Goal: Task Accomplishment & Management: Manage account settings

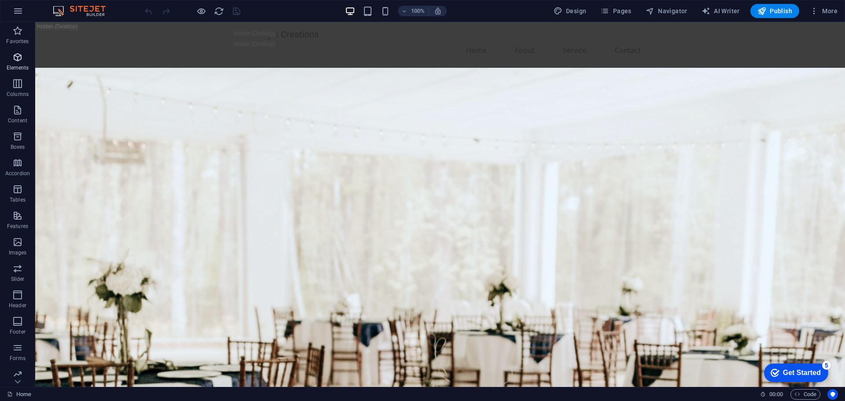
click at [17, 62] on icon "button" at bounding box center [17, 57] width 11 height 11
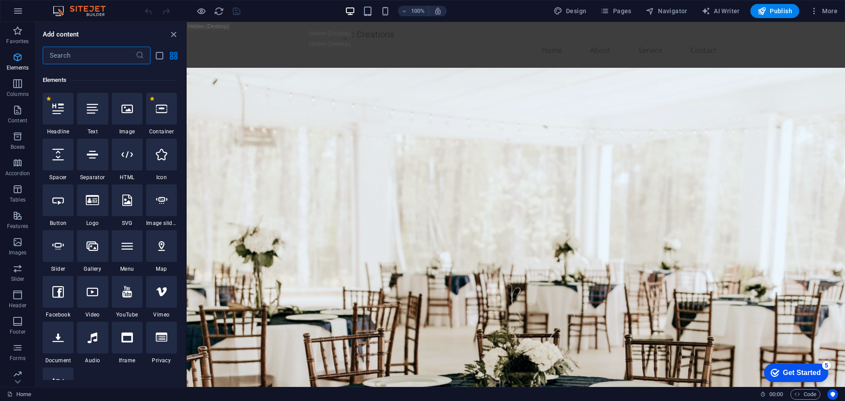
scroll to position [94, 0]
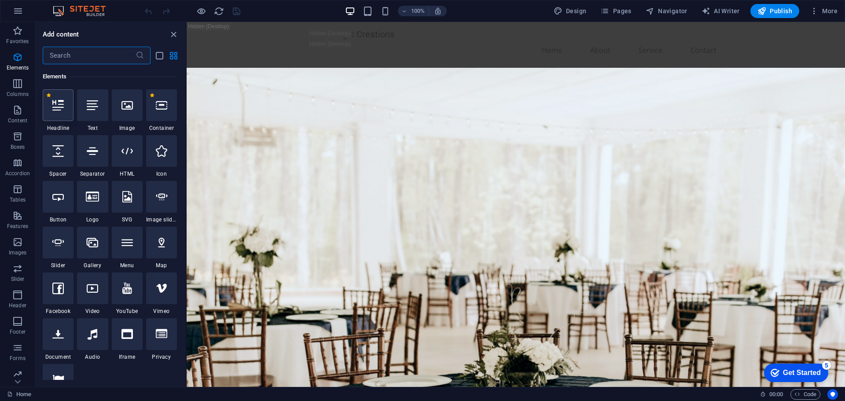
click at [62, 102] on icon at bounding box center [57, 104] width 11 height 11
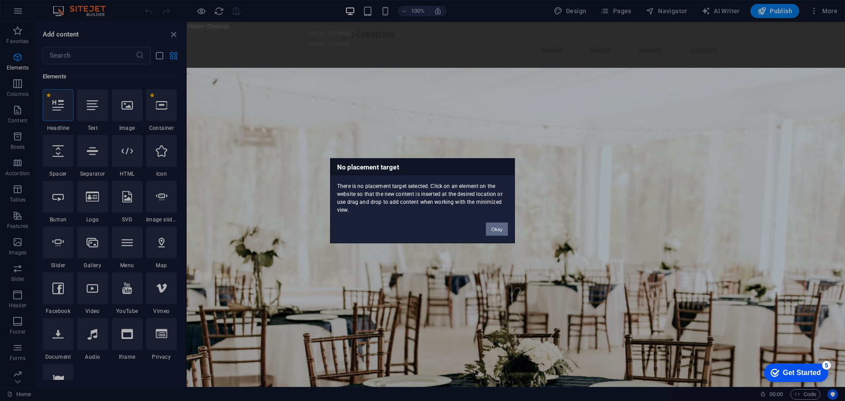
click at [496, 227] on button "Okay" at bounding box center [497, 228] width 22 height 13
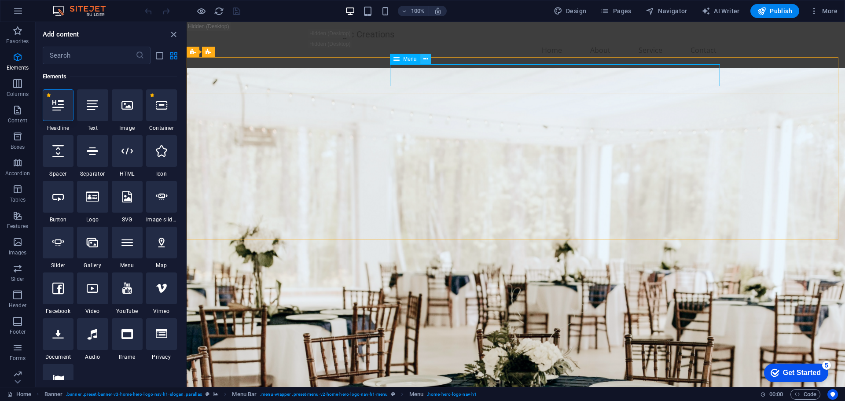
click at [424, 59] on icon at bounding box center [426, 59] width 5 height 9
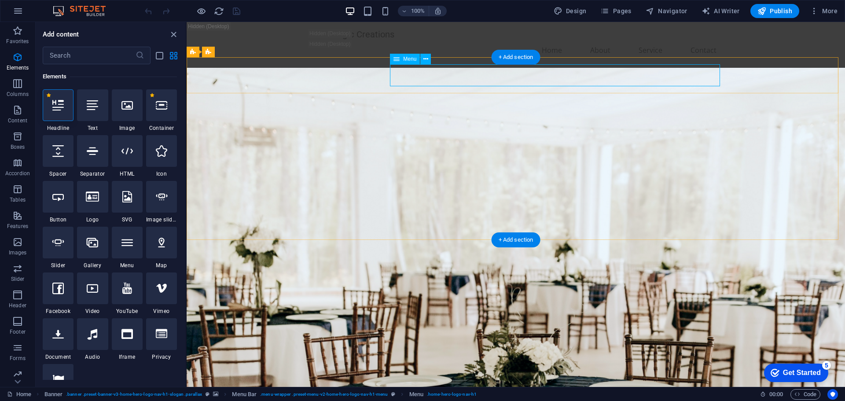
click at [399, 59] on icon at bounding box center [397, 59] width 6 height 11
click at [424, 59] on icon at bounding box center [426, 59] width 5 height 9
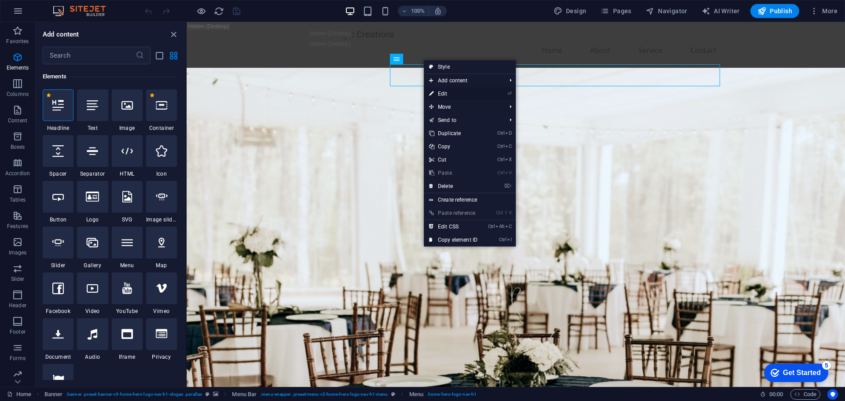
click at [446, 94] on link "⏎ Edit" at bounding box center [453, 93] width 59 height 13
select select
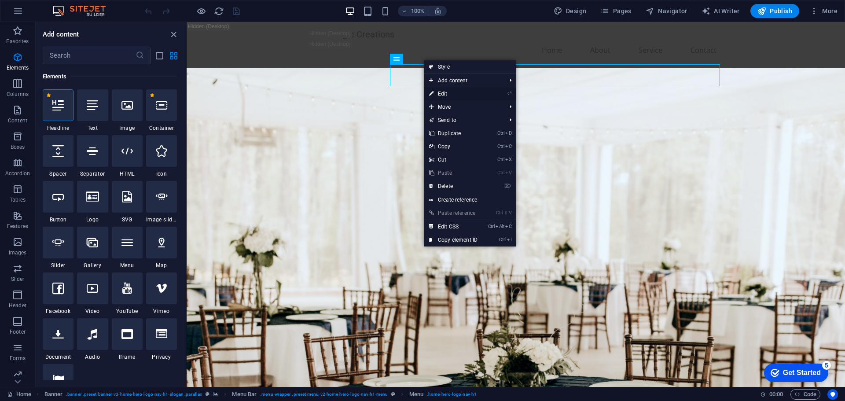
select select
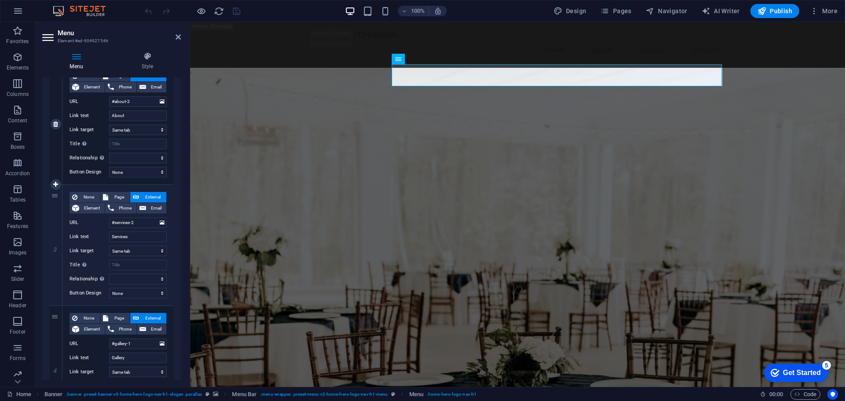
scroll to position [220, 0]
click at [130, 235] on input "Services" at bounding box center [138, 235] width 58 height 11
drag, startPoint x: 136, startPoint y: 235, endPoint x: 111, endPoint y: 235, distance: 25.1
click at [111, 235] on input "Services" at bounding box center [138, 235] width 58 height 11
type input "Proj"
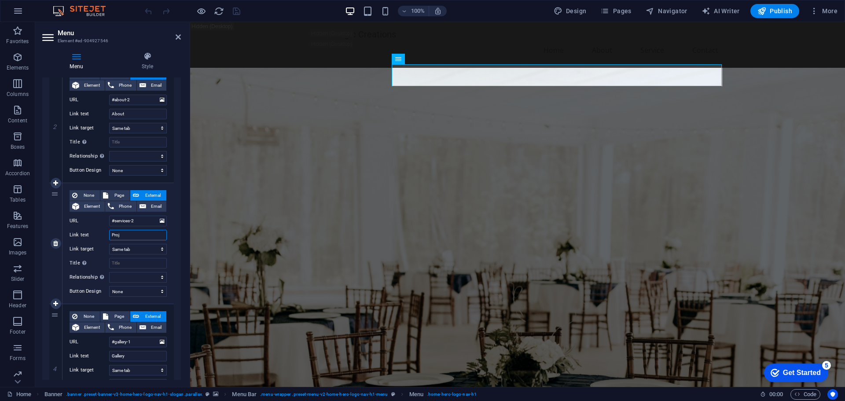
select select
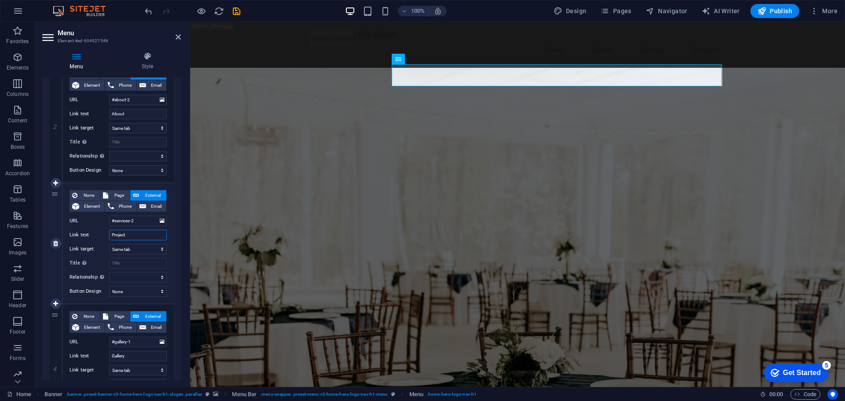
type input "Projects"
select select
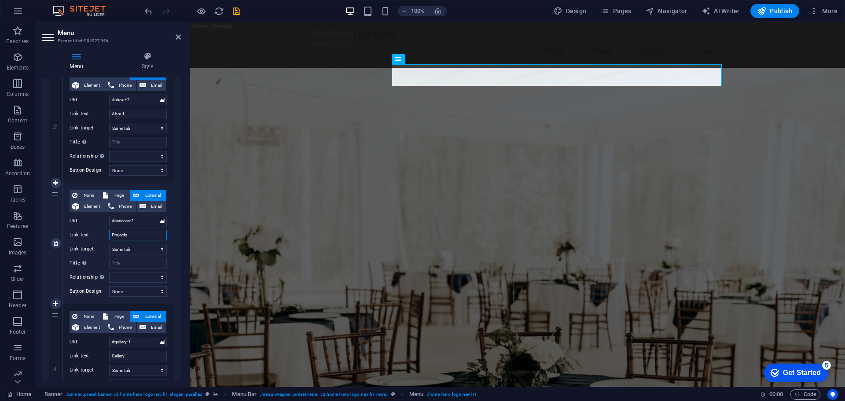
select select
click at [151, 234] on input "Projects" at bounding box center [138, 235] width 58 height 11
type input "Projects"
click at [140, 221] on input "#services-2" at bounding box center [138, 221] width 58 height 11
drag, startPoint x: 140, startPoint y: 220, endPoint x: 115, endPoint y: 222, distance: 25.2
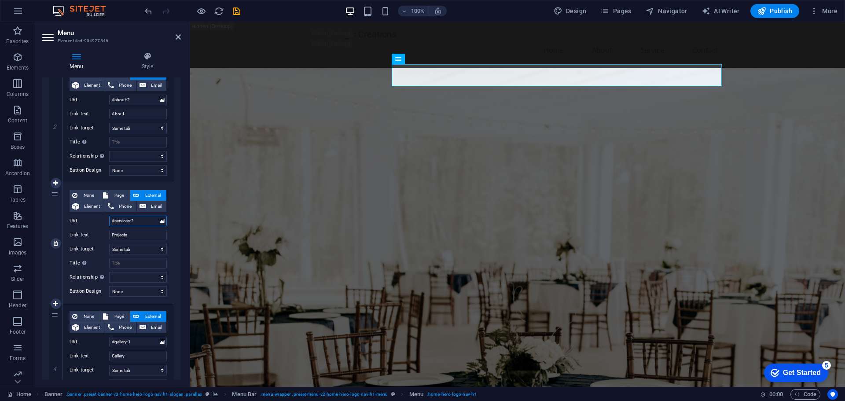
click at [115, 222] on input "#services-2" at bounding box center [138, 221] width 58 height 11
type input "#proj"
select select
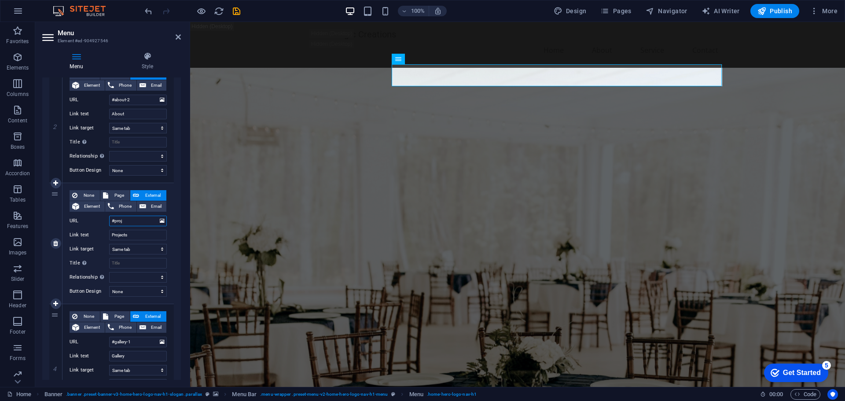
select select
type input "#projects"
select select
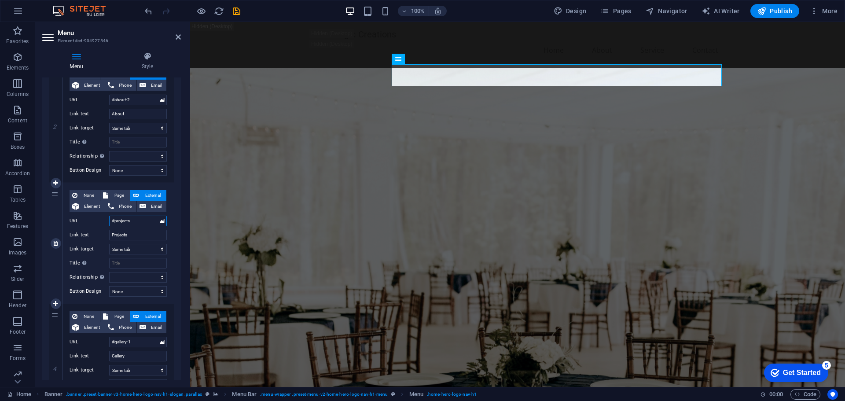
select select
type input "#projects"
click at [171, 231] on div "None Page External Element Phone Email Page Home Subpage Legal Notice Privacy E…" at bounding box center [118, 243] width 111 height 121
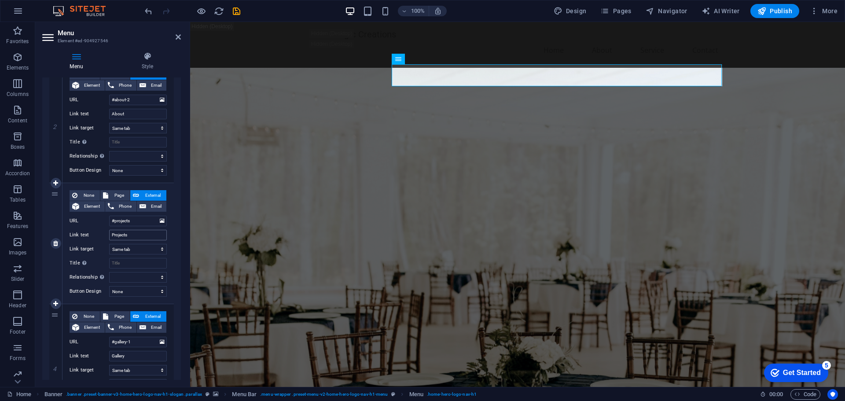
scroll to position [264, 0]
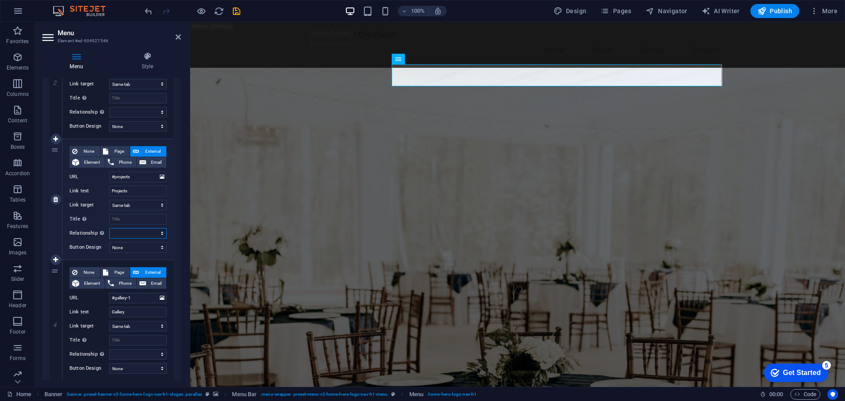
click at [142, 232] on select "alternate author bookmark external help license next nofollow noreferrer noopen…" at bounding box center [138, 233] width 58 height 11
click at [172, 225] on div "None Page External Element Phone Email Page Home Subpage Legal Notice Privacy E…" at bounding box center [118, 199] width 111 height 121
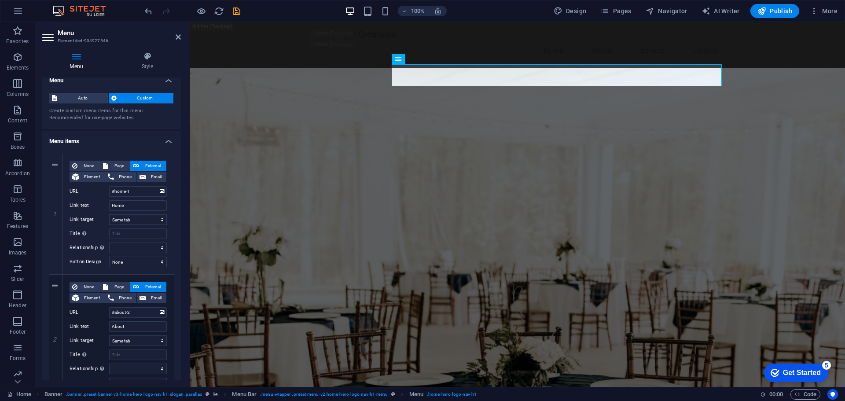
scroll to position [0, 0]
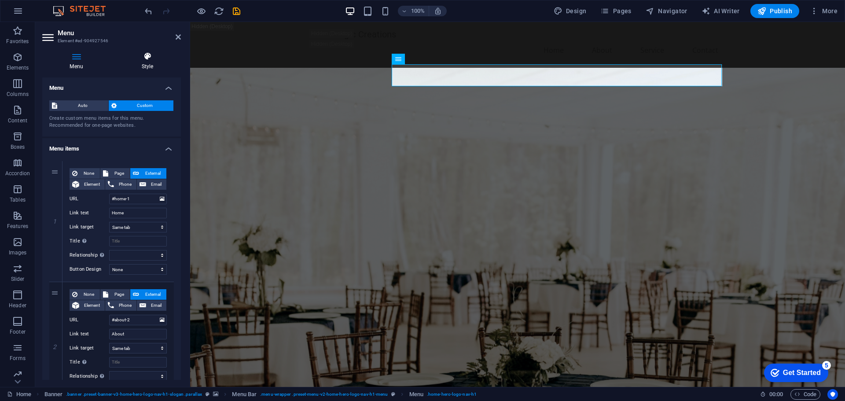
click at [147, 55] on icon at bounding box center [147, 56] width 67 height 9
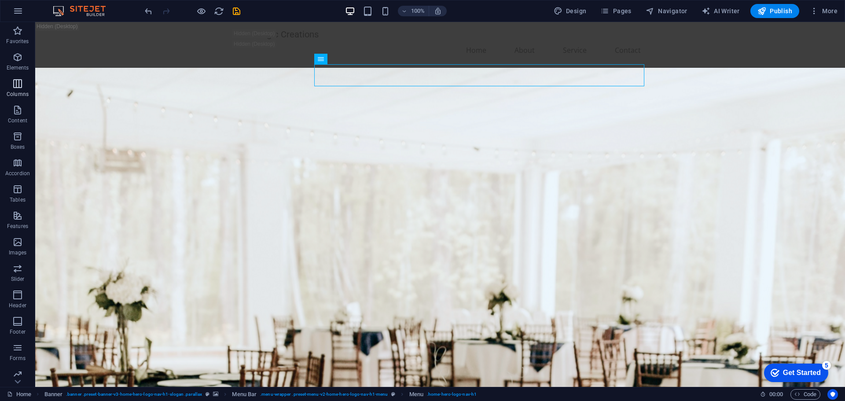
click at [16, 86] on icon "button" at bounding box center [17, 83] width 11 height 11
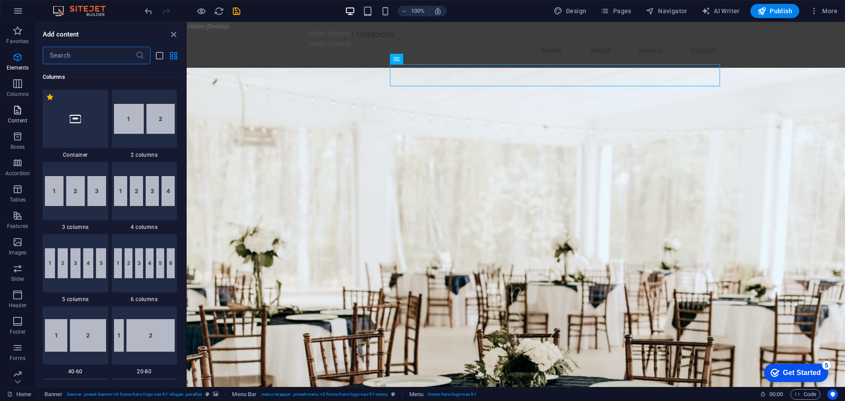
scroll to position [436, 0]
click at [20, 111] on icon "button" at bounding box center [17, 110] width 11 height 11
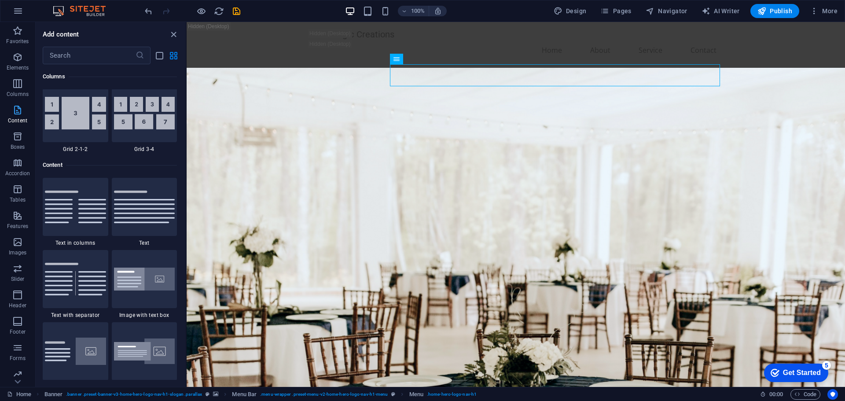
scroll to position [1540, 0]
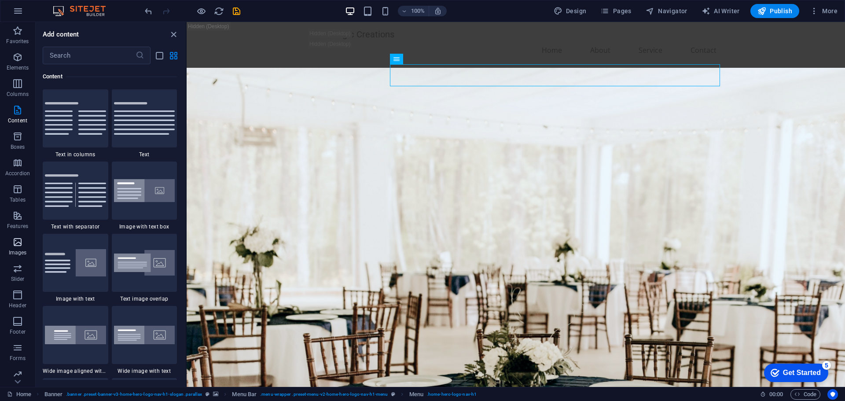
click at [19, 245] on icon "button" at bounding box center [17, 242] width 11 height 11
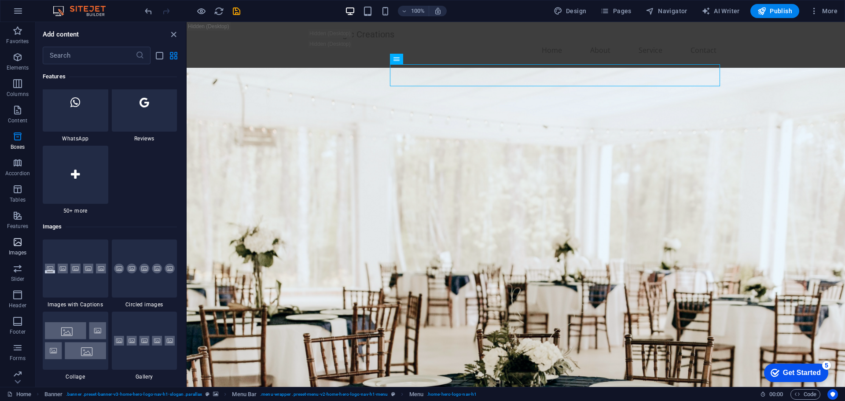
scroll to position [4464, 0]
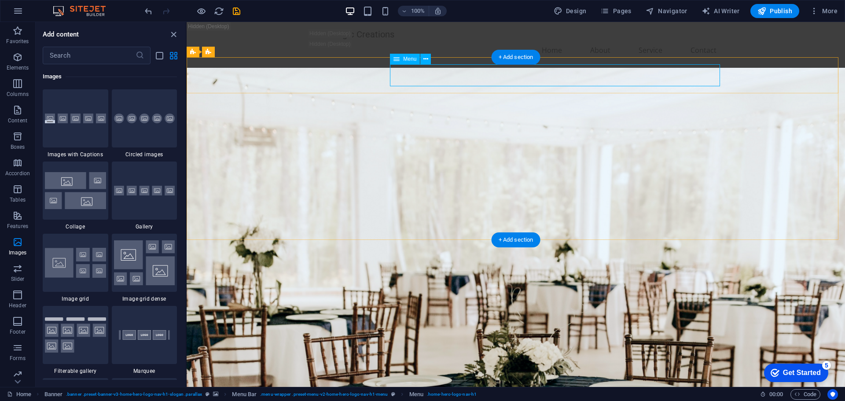
click at [18, 321] on icon "button" at bounding box center [17, 321] width 11 height 11
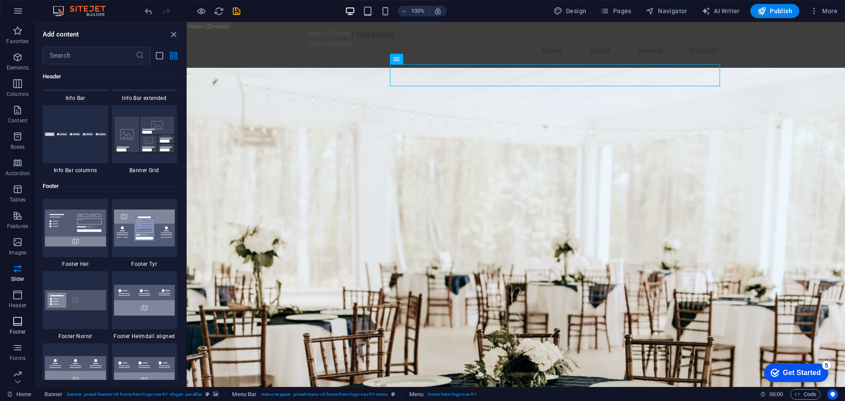
scroll to position [5828, 0]
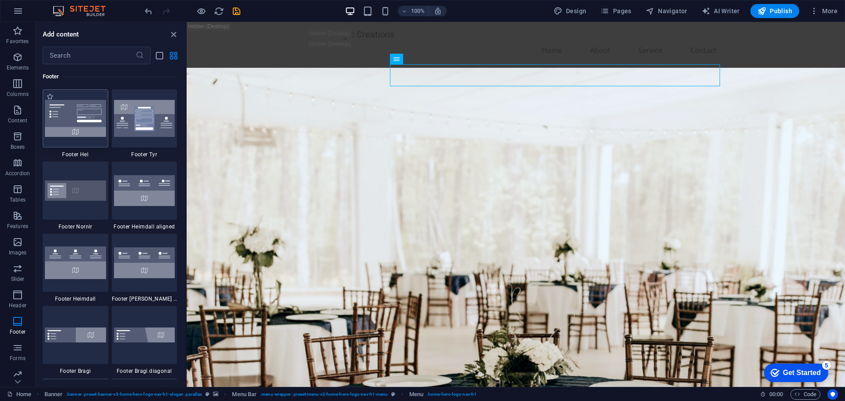
click at [72, 115] on img at bounding box center [75, 118] width 61 height 37
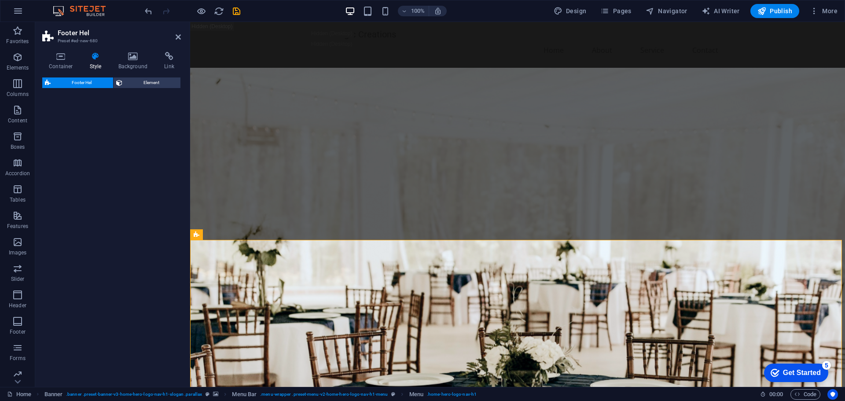
select select "%"
select select "rem"
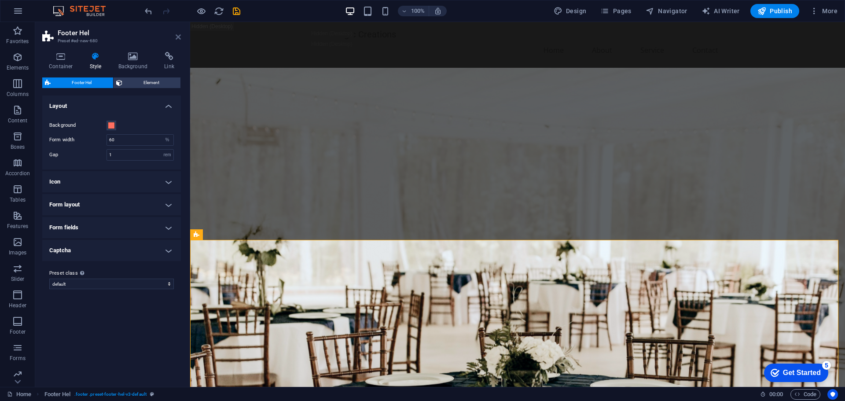
click at [178, 37] on icon at bounding box center [178, 36] width 5 height 7
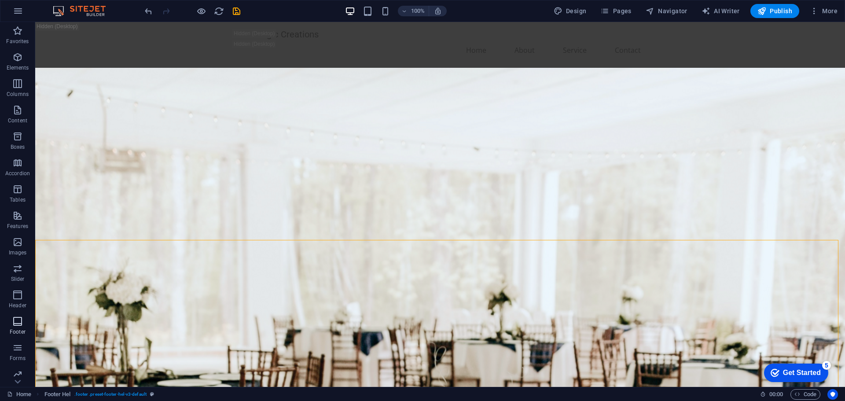
click at [18, 323] on icon "button" at bounding box center [17, 321] width 11 height 11
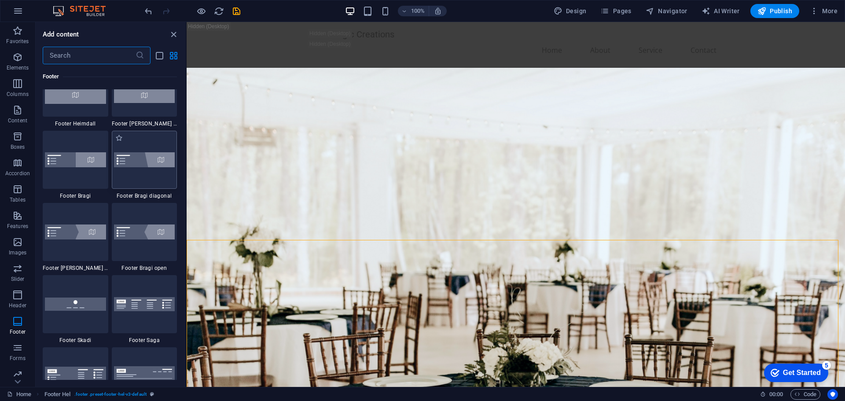
scroll to position [6005, 0]
click at [87, 318] on div at bounding box center [76, 303] width 66 height 58
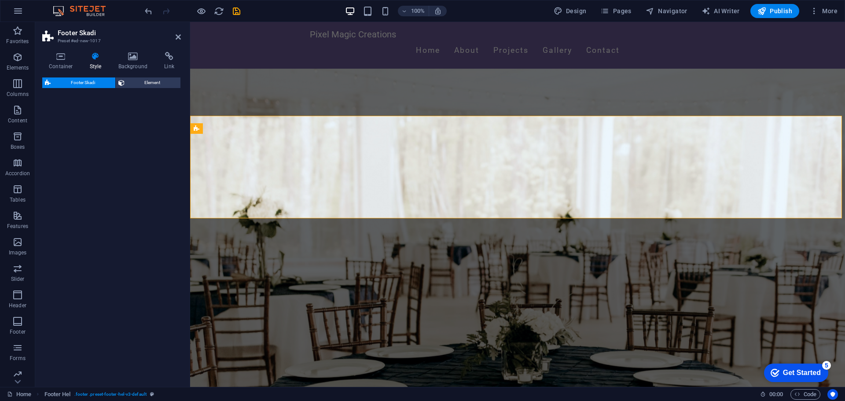
select select "rem"
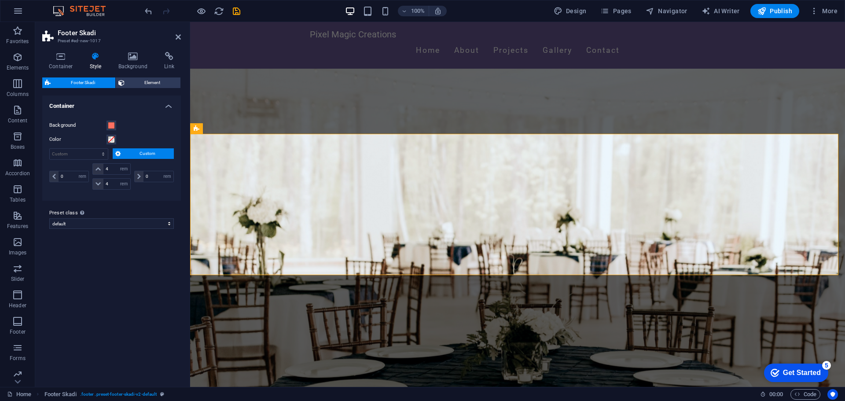
scroll to position [520, 0]
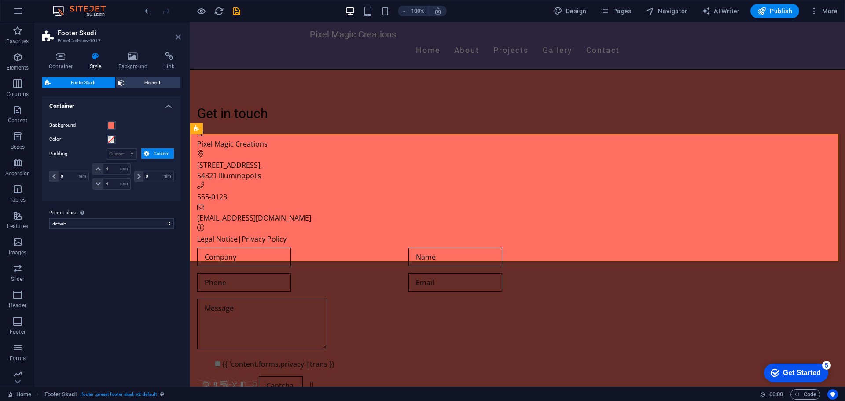
click at [177, 37] on icon at bounding box center [178, 36] width 5 height 7
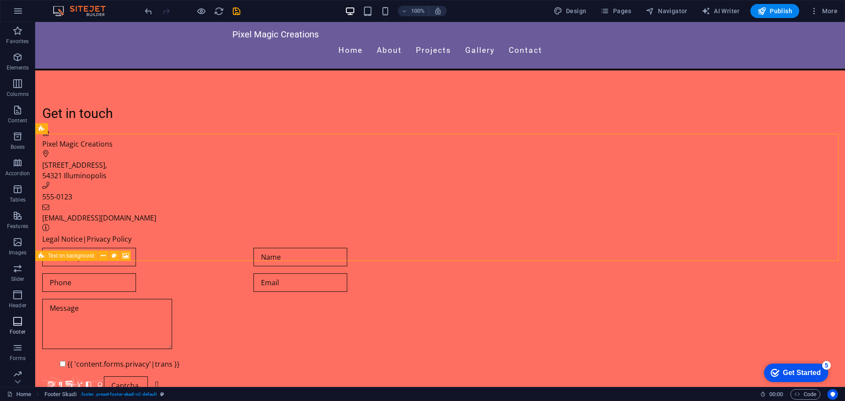
click at [15, 321] on icon "button" at bounding box center [17, 321] width 11 height 11
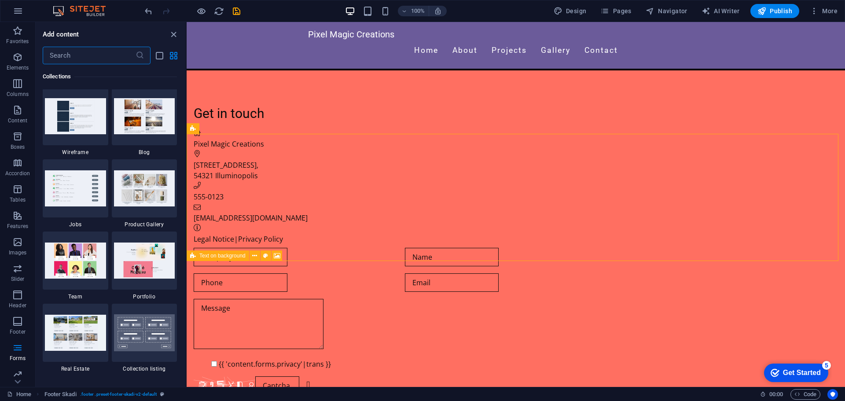
scroll to position [8206, 0]
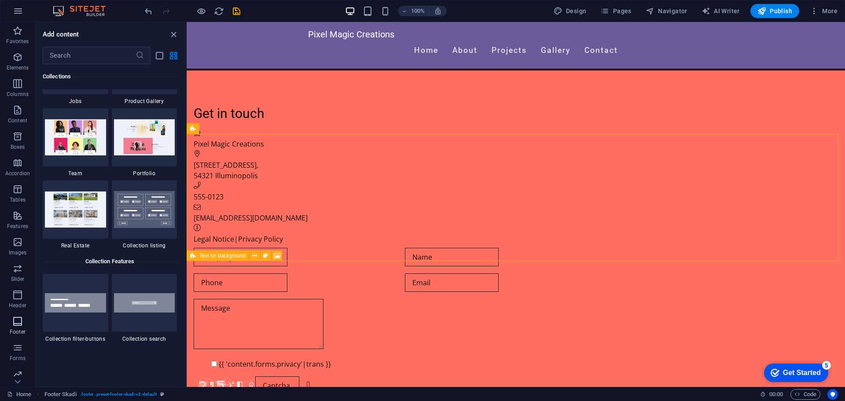
click at [15, 325] on icon "button" at bounding box center [17, 321] width 11 height 11
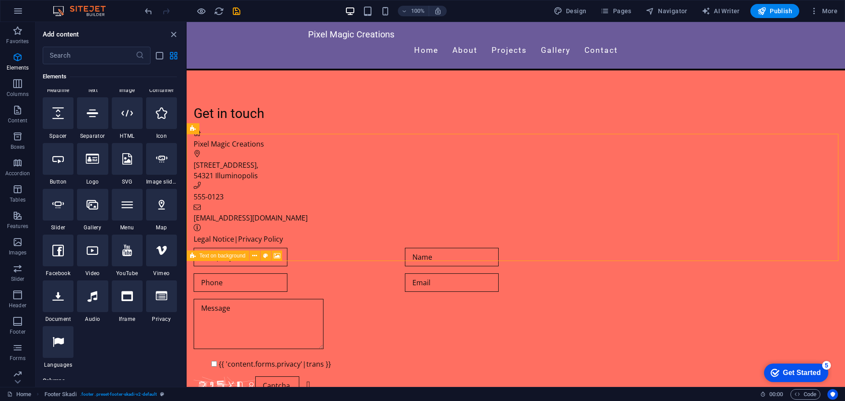
scroll to position [132, 0]
click at [91, 164] on icon at bounding box center [92, 158] width 13 height 11
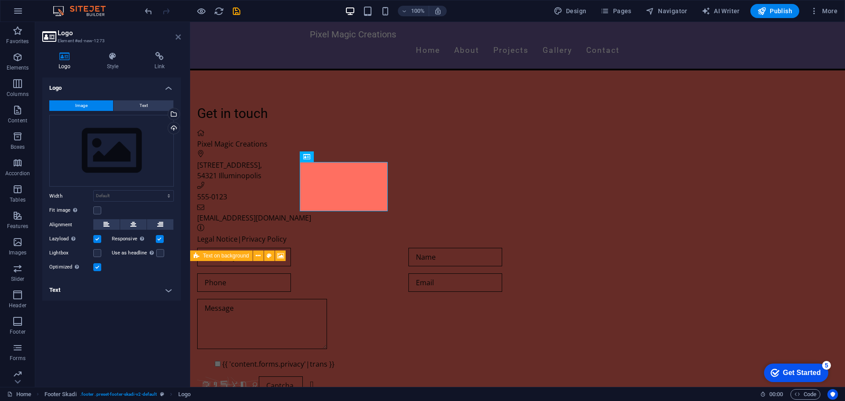
click at [180, 37] on icon at bounding box center [178, 36] width 5 height 7
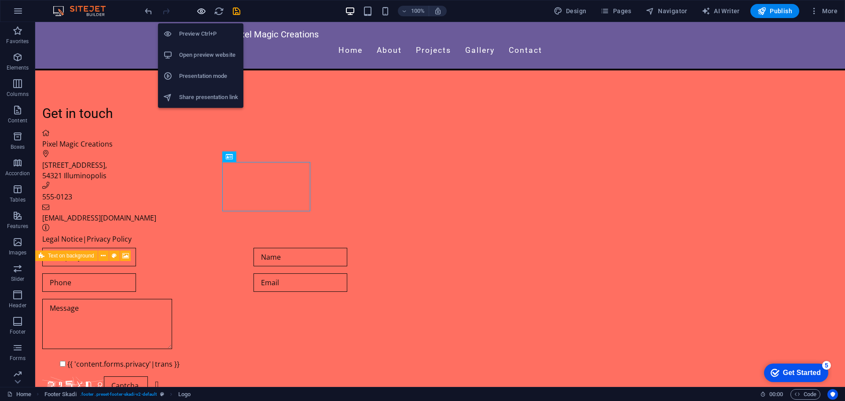
click at [202, 12] on icon "button" at bounding box center [201, 11] width 10 height 10
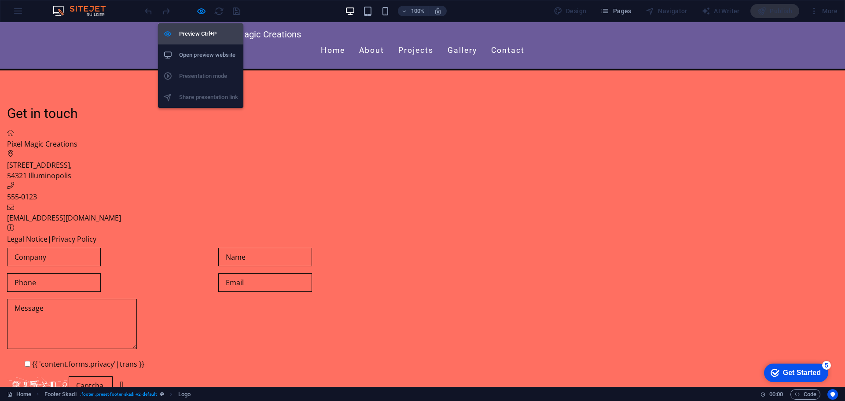
click at [202, 30] on h6 "Preview Ctrl+P" at bounding box center [208, 34] width 59 height 11
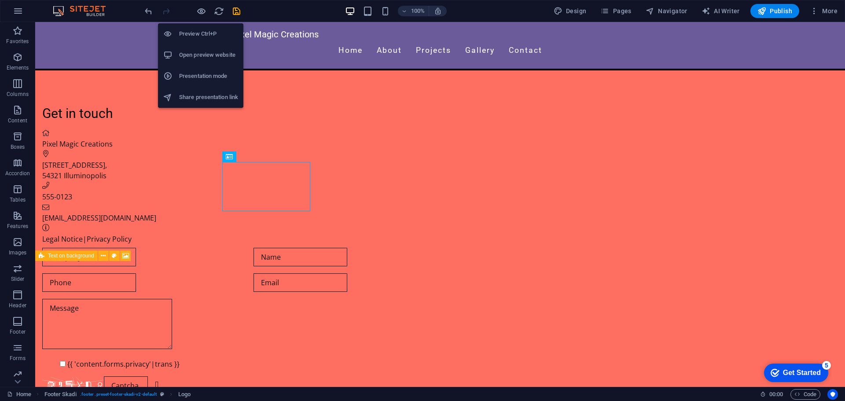
click at [202, 30] on h6 "Preview Ctrl+P" at bounding box center [208, 34] width 59 height 11
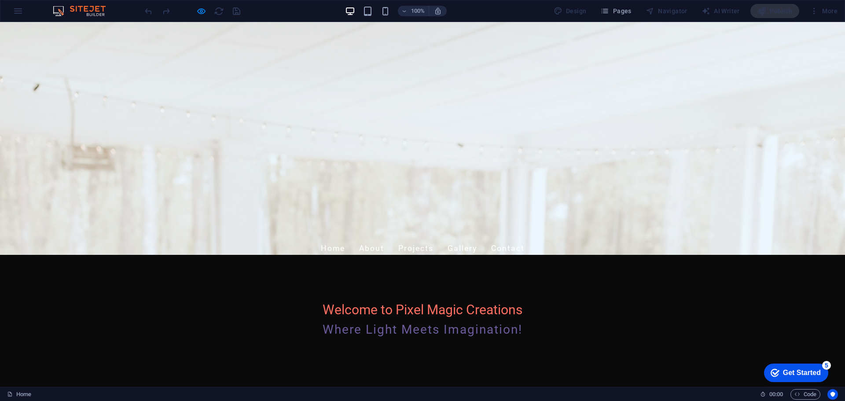
scroll to position [0, 0]
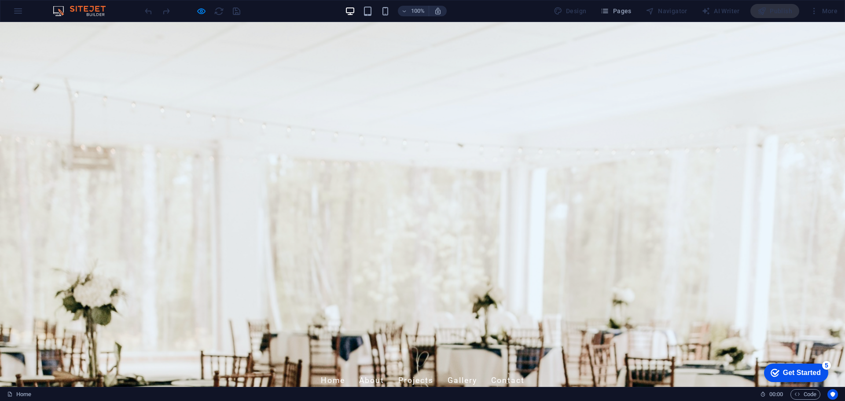
click at [345, 370] on link "Home" at bounding box center [333, 381] width 24 height 22
click at [384, 370] on link "About" at bounding box center [371, 381] width 25 height 22
click at [434, 370] on link "Projects" at bounding box center [415, 381] width 35 height 22
click at [477, 370] on link "Gallery" at bounding box center [462, 381] width 29 height 22
click at [525, 370] on link "Contact" at bounding box center [507, 381] width 33 height 22
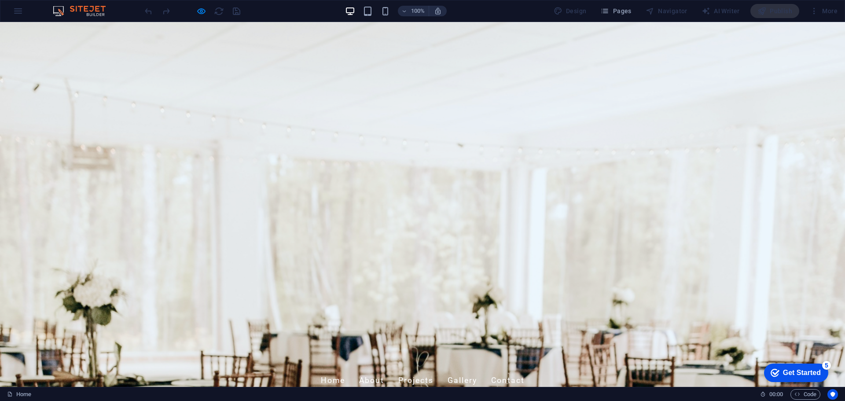
click at [345, 370] on link "Home" at bounding box center [333, 381] width 24 height 22
click at [607, 12] on icon "button" at bounding box center [604, 11] width 9 height 9
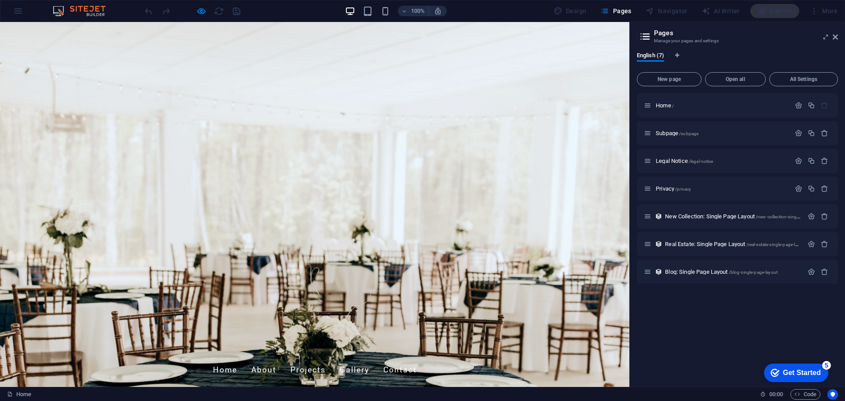
click at [642, 197] on icon at bounding box center [643, 196] width 4 height 5
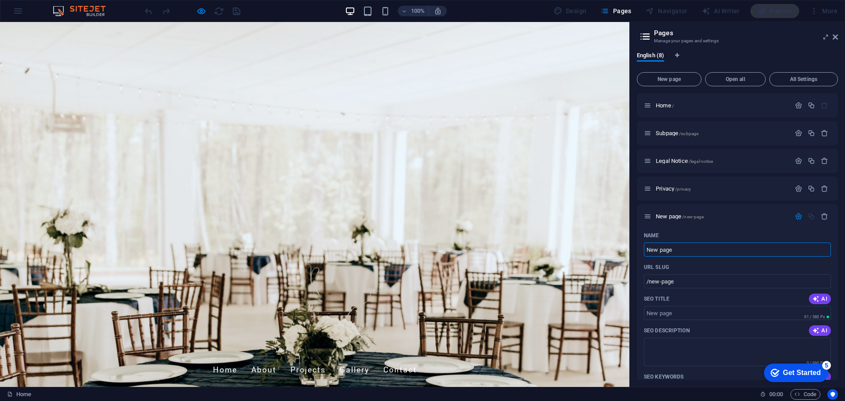
click at [822, 215] on icon "button" at bounding box center [824, 216] width 7 height 7
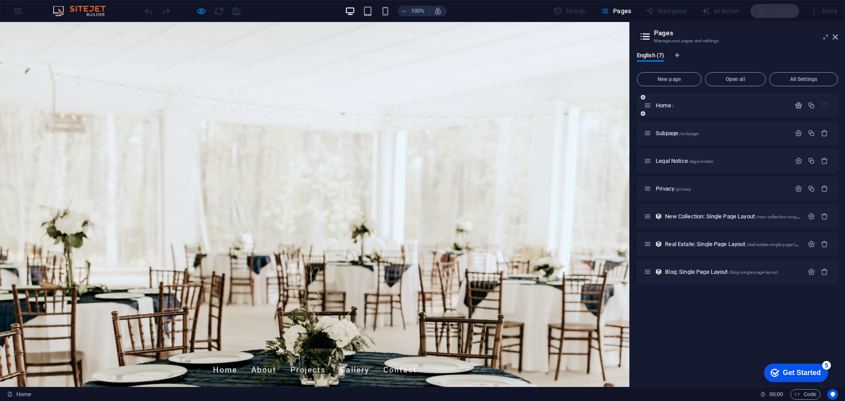
click at [800, 106] on icon "button" at bounding box center [798, 105] width 7 height 7
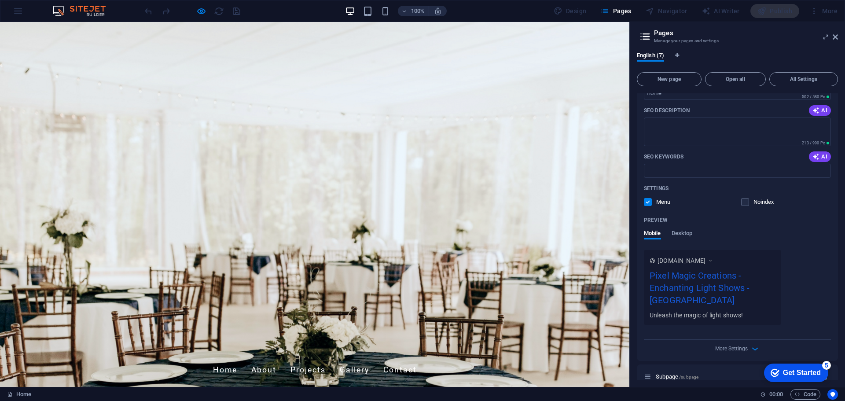
scroll to position [176, 0]
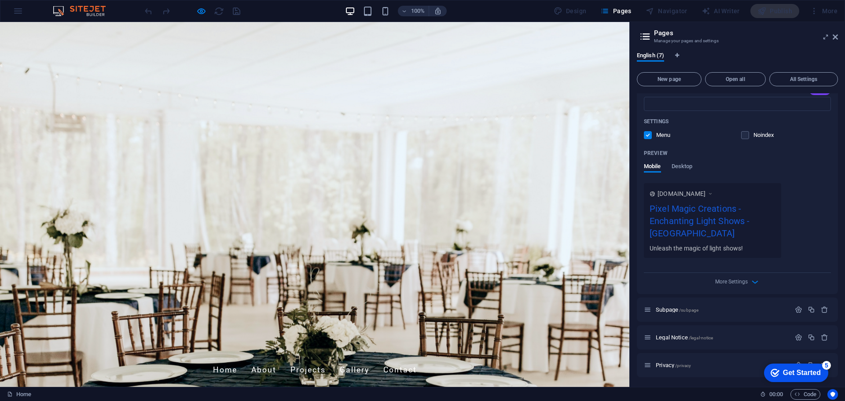
click at [706, 193] on span "[DOMAIN_NAME]" at bounding box center [682, 193] width 48 height 9
click at [714, 193] on icon at bounding box center [710, 193] width 6 height 9
click at [681, 195] on span "[DOMAIN_NAME]" at bounding box center [682, 193] width 48 height 9
click at [655, 195] on icon at bounding box center [653, 194] width 6 height 6
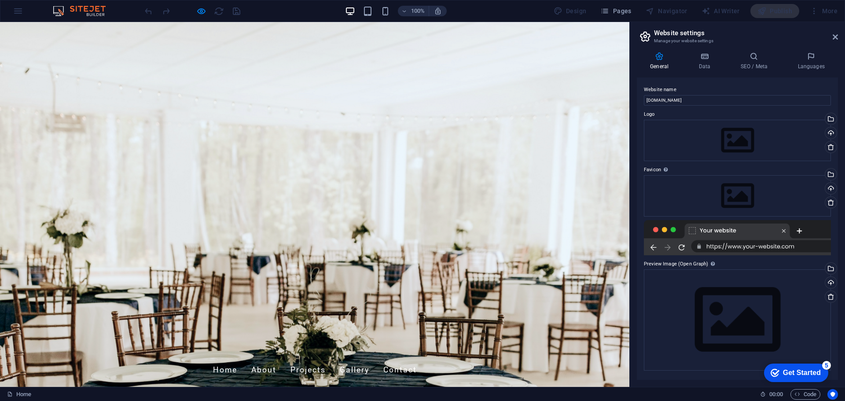
click at [773, 245] on div at bounding box center [737, 237] width 187 height 35
click at [664, 60] on icon at bounding box center [659, 56] width 45 height 9
click at [833, 38] on icon at bounding box center [835, 36] width 5 height 7
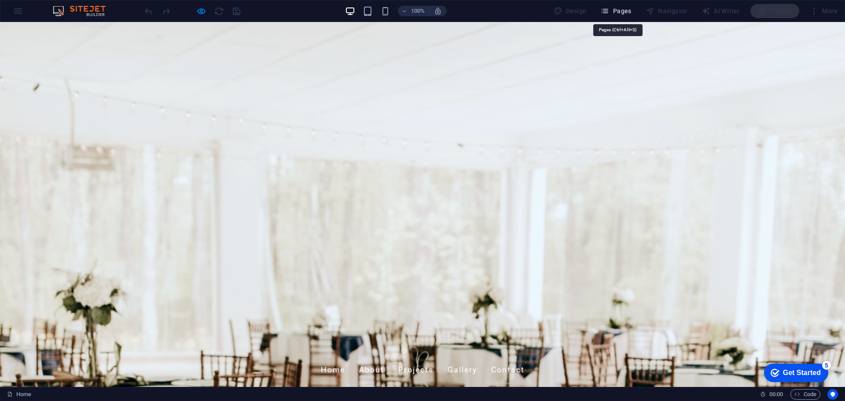
click at [619, 8] on span "Pages" at bounding box center [615, 11] width 31 height 9
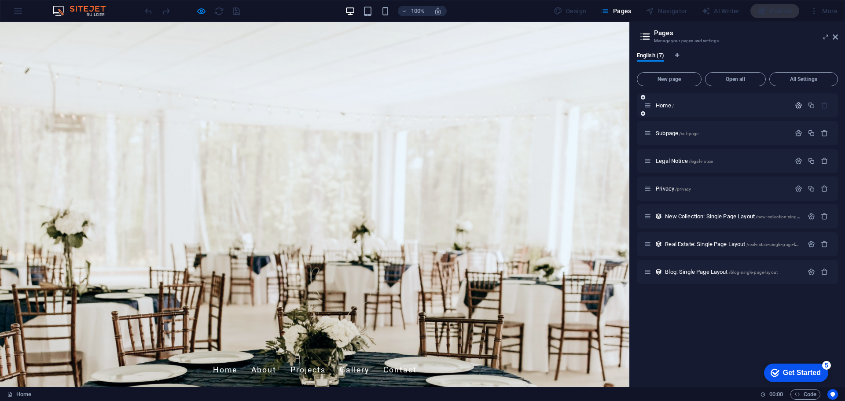
click at [799, 105] on icon "button" at bounding box center [798, 105] width 7 height 7
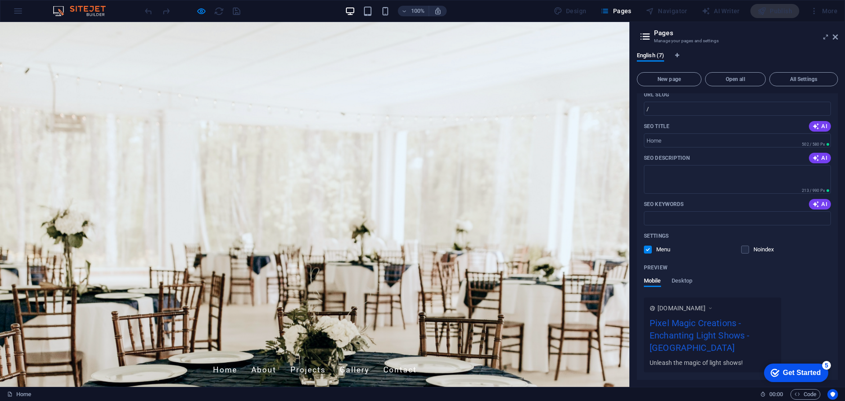
scroll to position [88, 0]
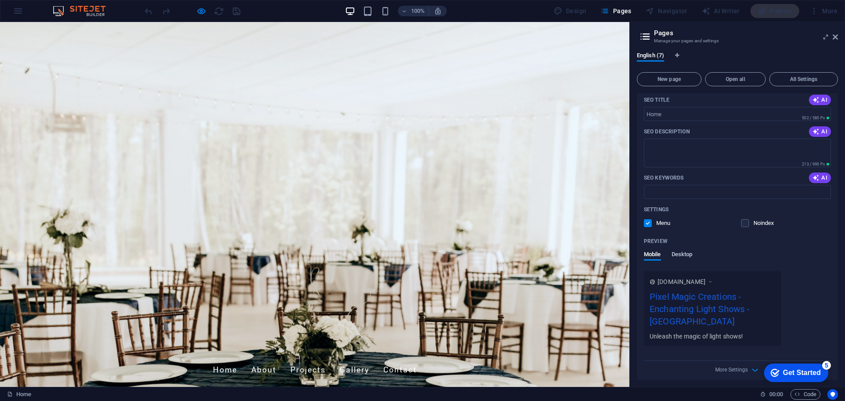
click at [683, 251] on span "Desktop" at bounding box center [682, 255] width 21 height 12
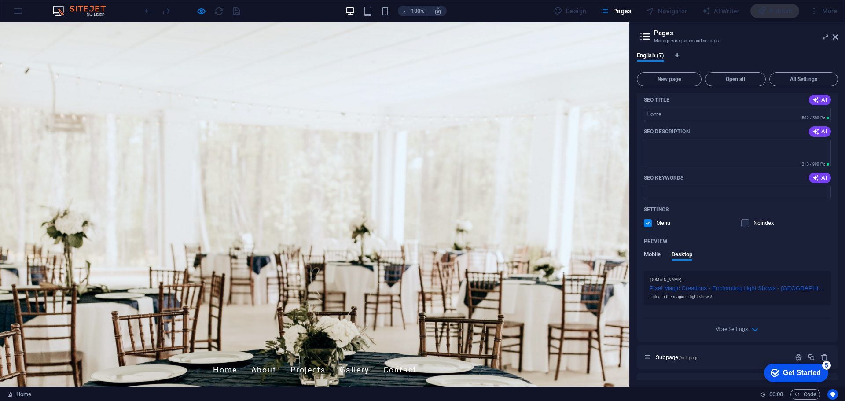
click at [652, 254] on span "Mobile" at bounding box center [652, 255] width 17 height 12
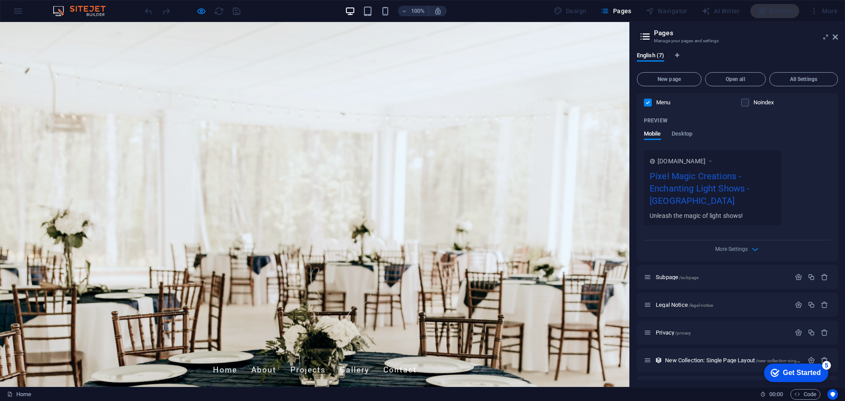
scroll to position [220, 0]
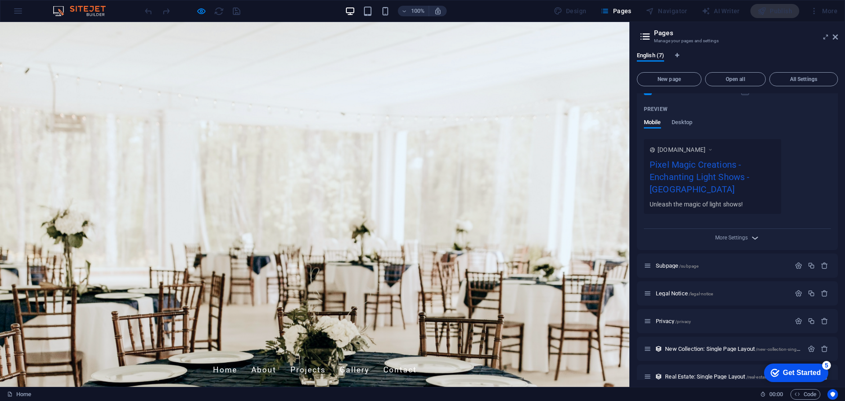
click at [753, 233] on icon "button" at bounding box center [755, 238] width 10 height 10
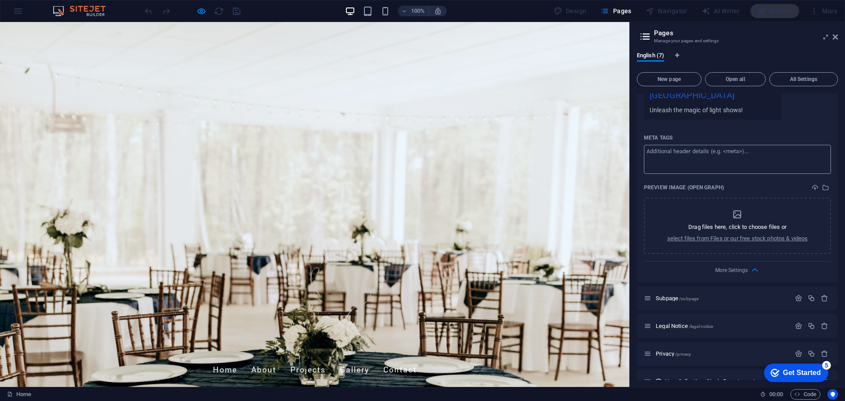
scroll to position [352, 0]
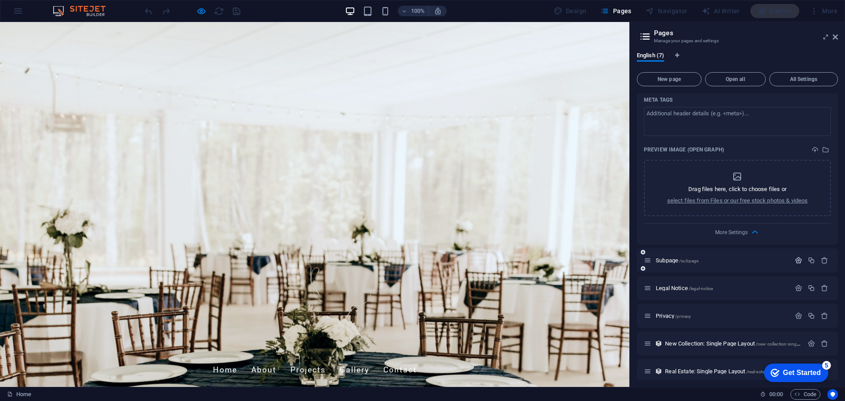
click at [797, 257] on icon "button" at bounding box center [798, 260] width 7 height 7
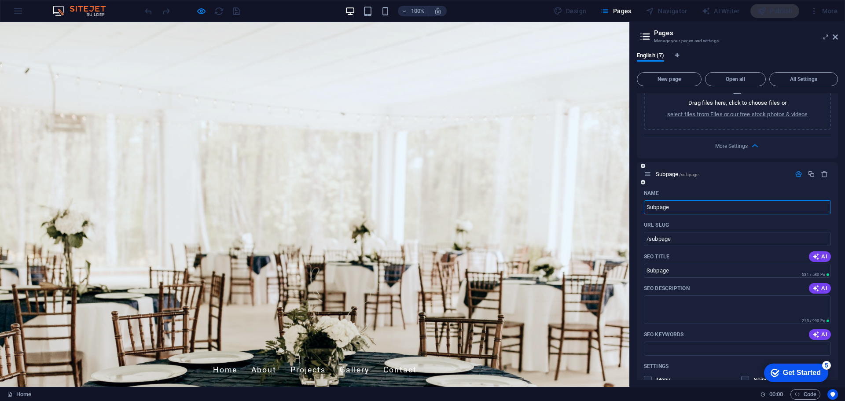
scroll to position [440, 0]
click at [665, 230] on input "/subpage" at bounding box center [737, 237] width 187 height 14
type input "/about"
click at [819, 251] on span "AI" at bounding box center [820, 254] width 15 height 7
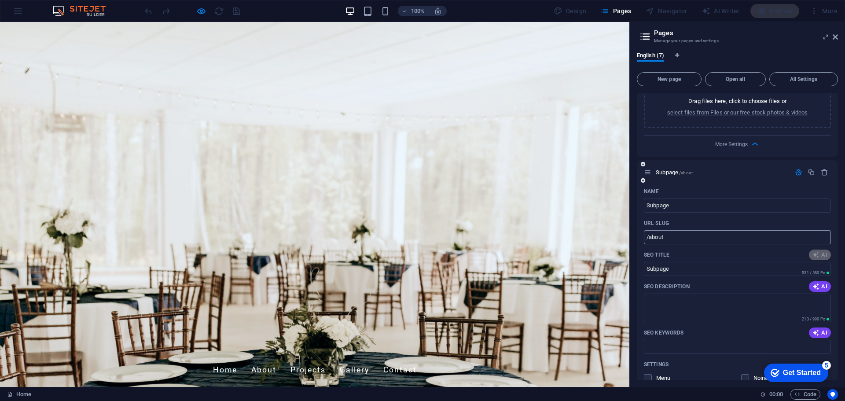
type input "Professional Styles & Cuts | Call Now"
click at [676, 199] on input "Subpage" at bounding box center [737, 206] width 187 height 14
type input "about"
click at [823, 251] on span "AI" at bounding box center [820, 254] width 15 height 7
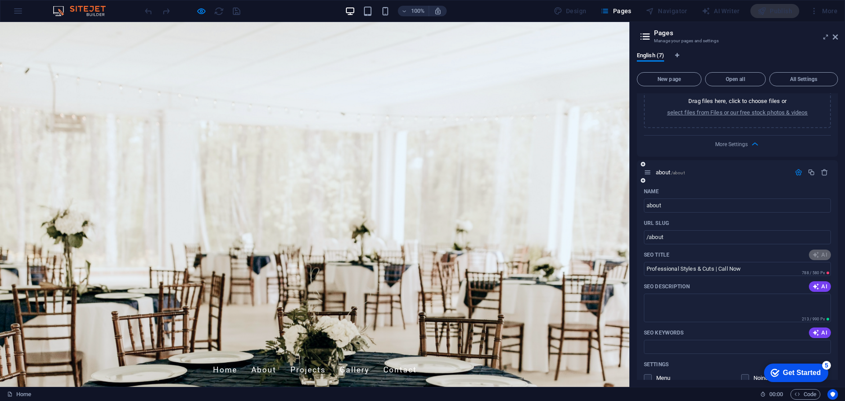
type input "Professional Styles & Cuts"
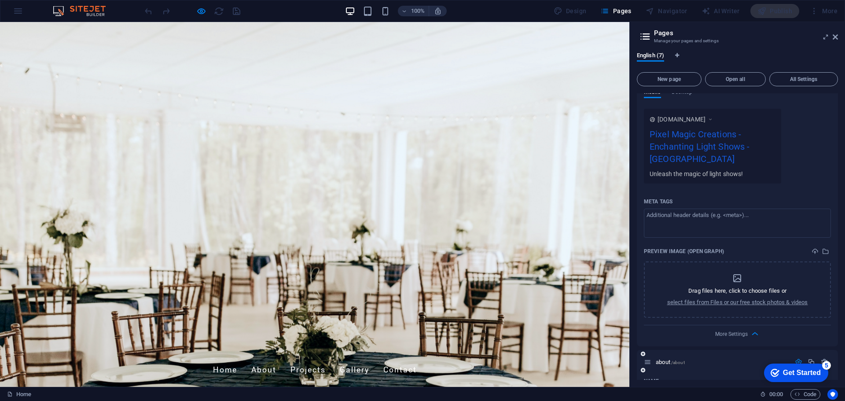
scroll to position [0, 0]
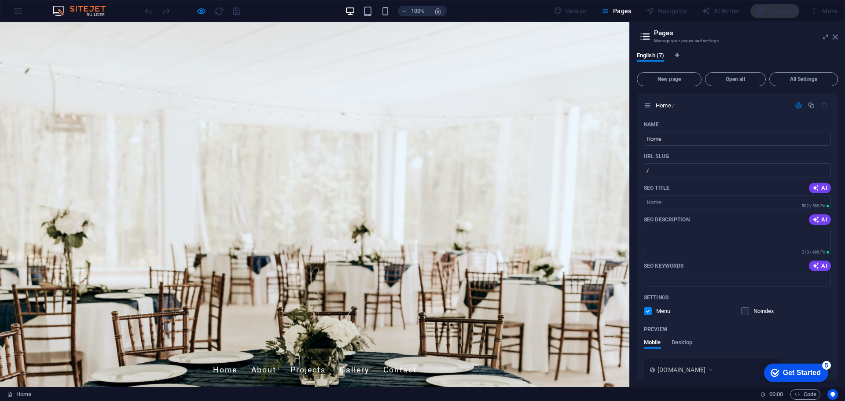
click at [835, 37] on icon at bounding box center [835, 36] width 5 height 7
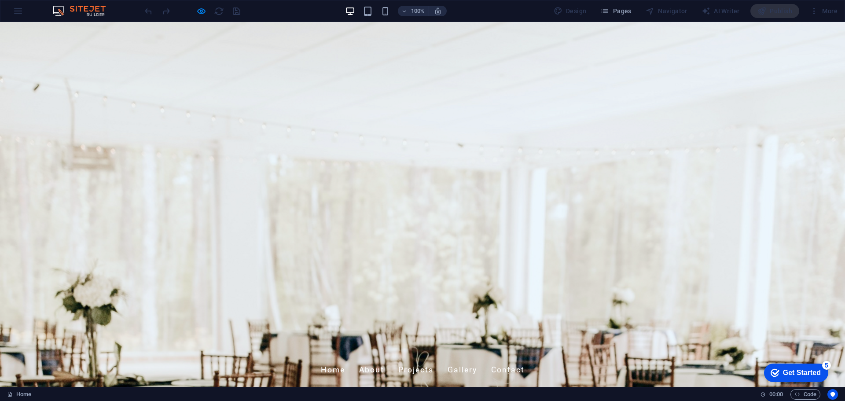
click at [477, 359] on link "Gallery" at bounding box center [462, 370] width 29 height 22
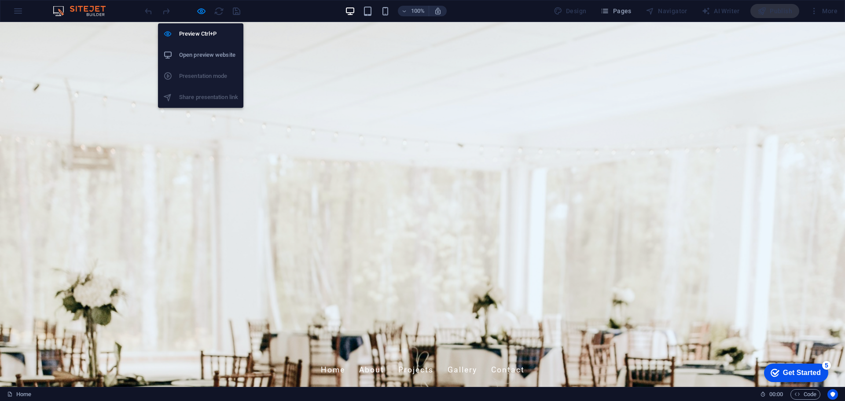
click at [210, 55] on h6 "Open preview website" at bounding box center [208, 55] width 59 height 11
click at [198, 33] on h6 "Preview Ctrl+P" at bounding box center [208, 34] width 59 height 11
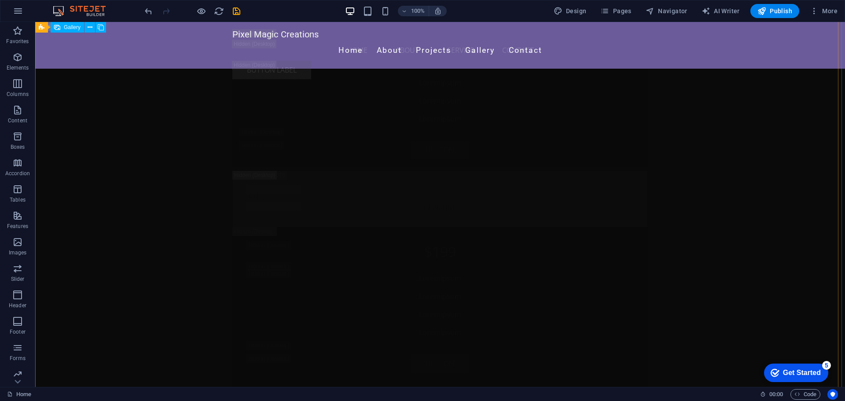
scroll to position [9399, 0]
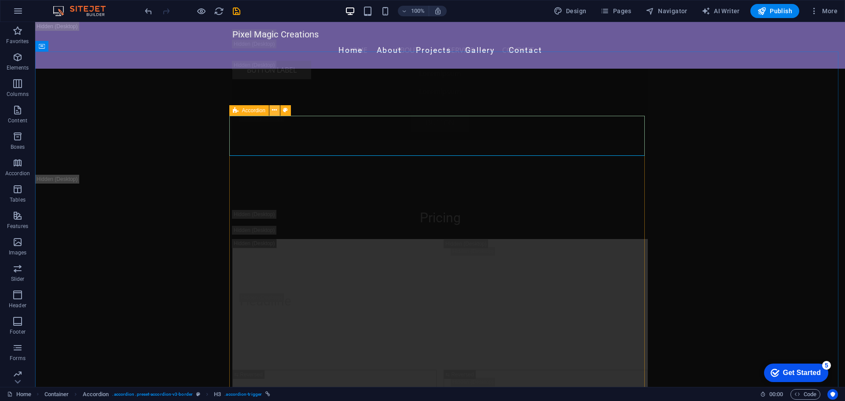
click at [276, 111] on icon at bounding box center [274, 110] width 5 height 9
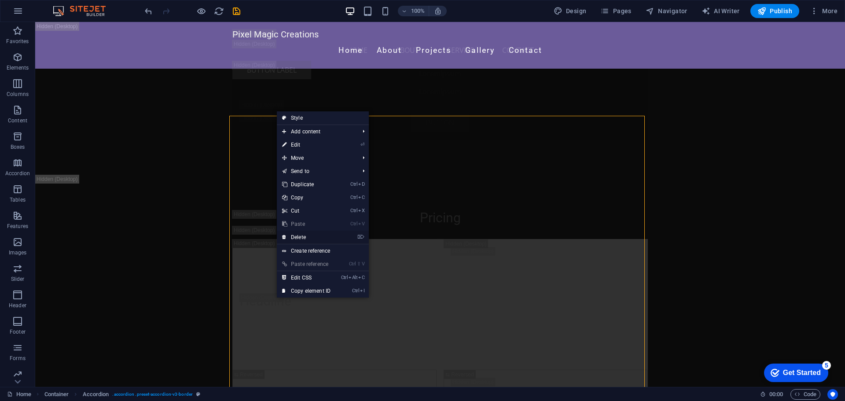
click at [301, 237] on link "⌦ Delete" at bounding box center [306, 237] width 59 height 13
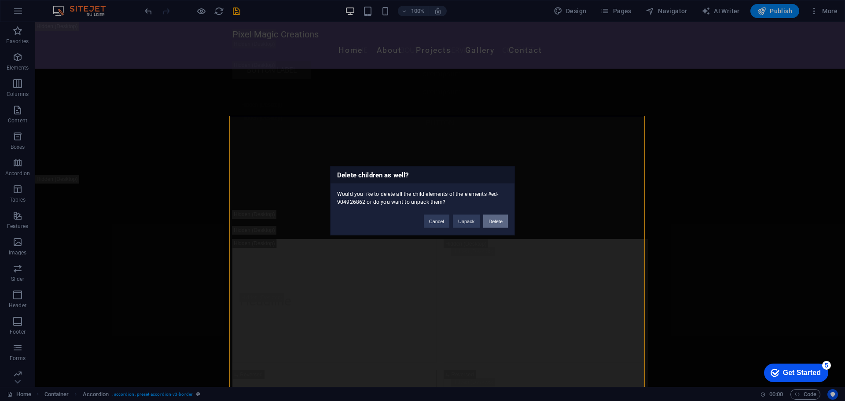
click at [496, 221] on button "Delete" at bounding box center [495, 220] width 25 height 13
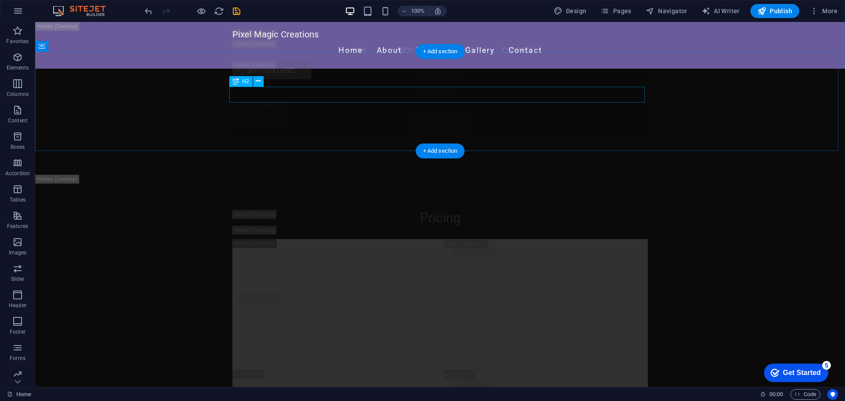
click at [257, 80] on icon at bounding box center [258, 81] width 5 height 9
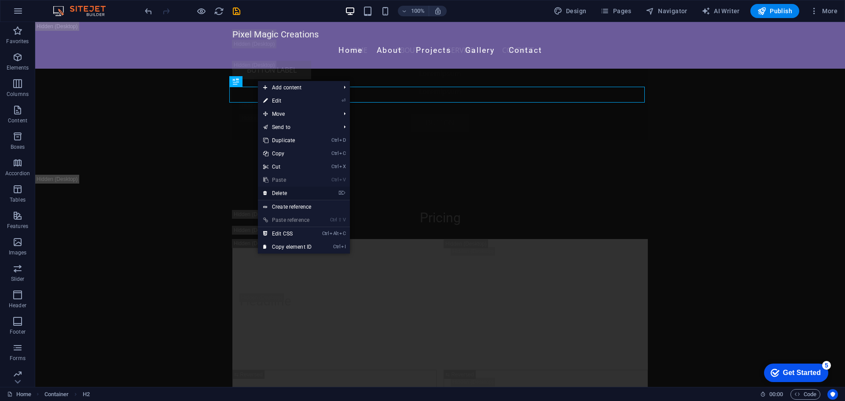
click at [288, 191] on link "⌦ Delete" at bounding box center [287, 193] width 59 height 13
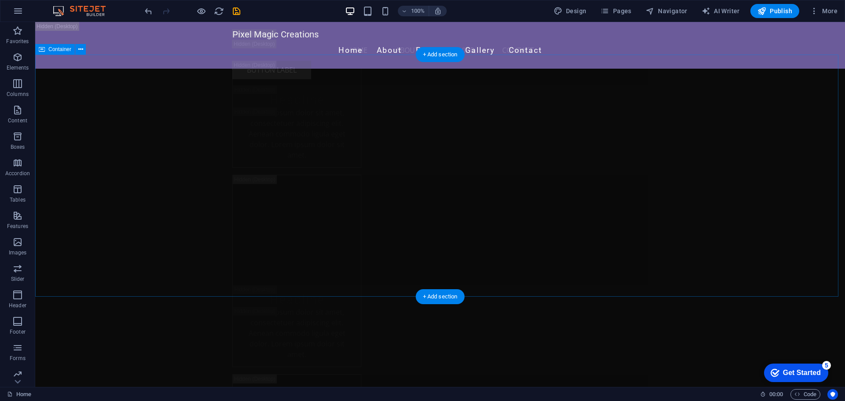
scroll to position [11865, 0]
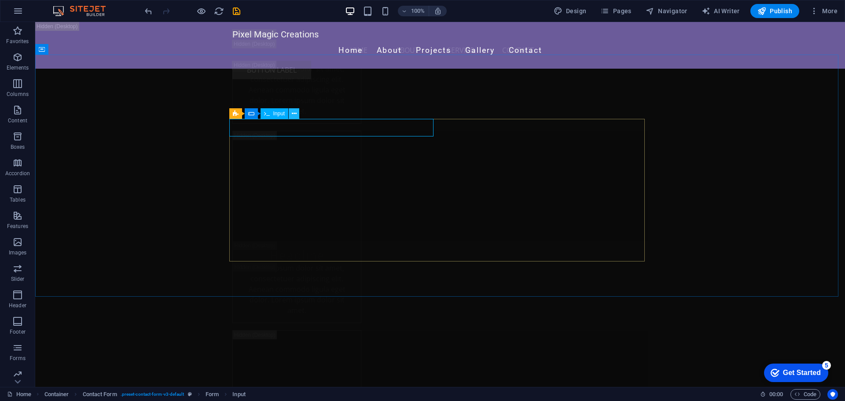
click at [295, 114] on icon at bounding box center [294, 113] width 5 height 9
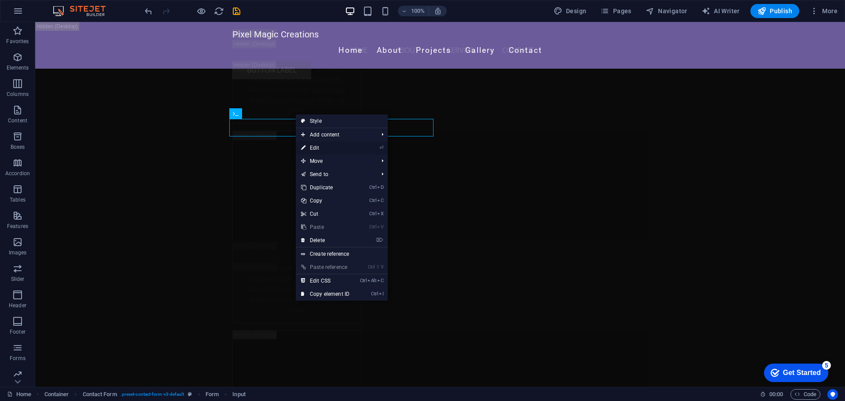
click at [318, 147] on link "⏎ Edit" at bounding box center [325, 147] width 59 height 13
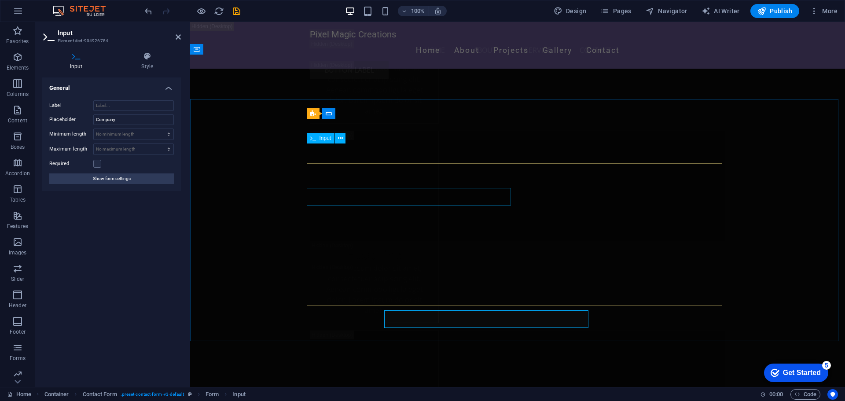
scroll to position [11718, 0]
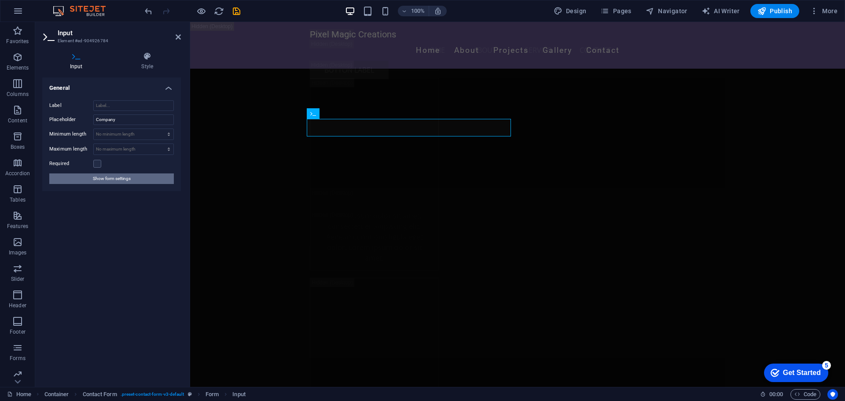
click at [119, 179] on span "Show form settings" at bounding box center [112, 178] width 38 height 11
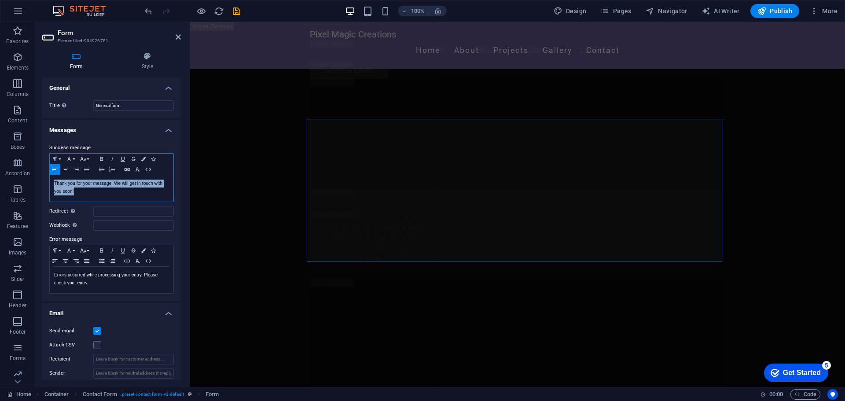
drag, startPoint x: 79, startPoint y: 189, endPoint x: 55, endPoint y: 184, distance: 24.7
click at [55, 184] on p "Thank you for your message. We will get in touch with you soon!" at bounding box center [111, 188] width 115 height 16
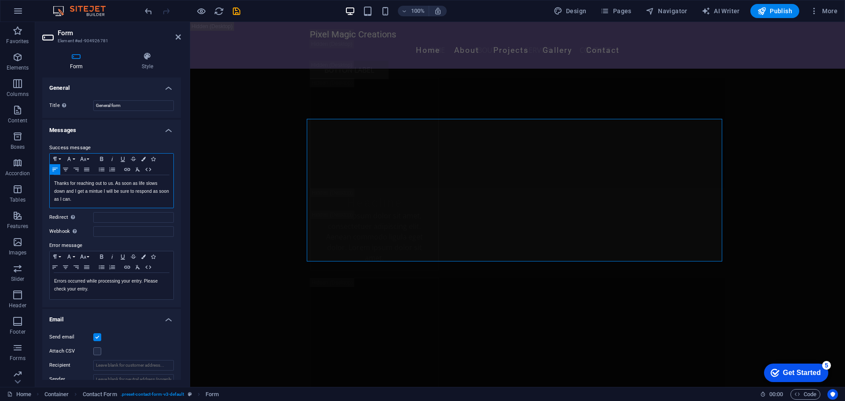
click at [96, 192] on p "Thanks for reaching out to us. As soon as life slows down and I get a mintue I …" at bounding box center [111, 192] width 115 height 24
click at [96, 198] on p "Thanks for reaching out to us. As soon as life slows down and I get a minute I …" at bounding box center [111, 192] width 115 height 24
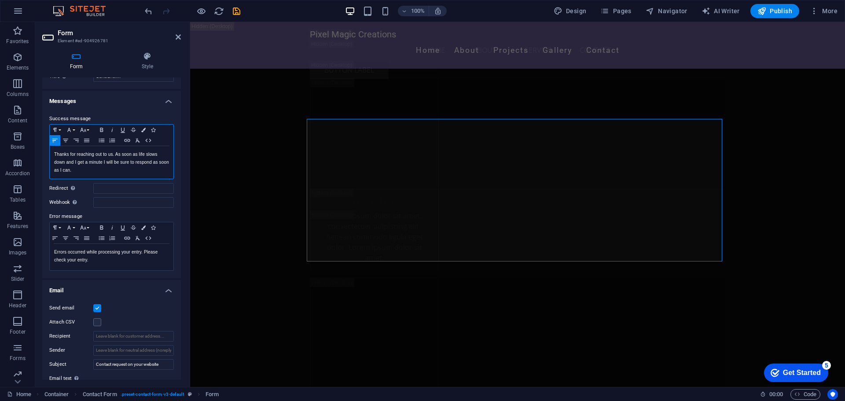
scroll to position [196, 0]
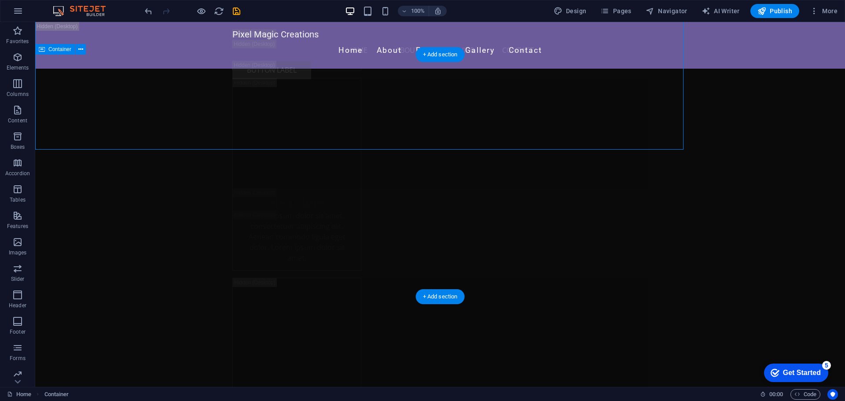
scroll to position [11865, 0]
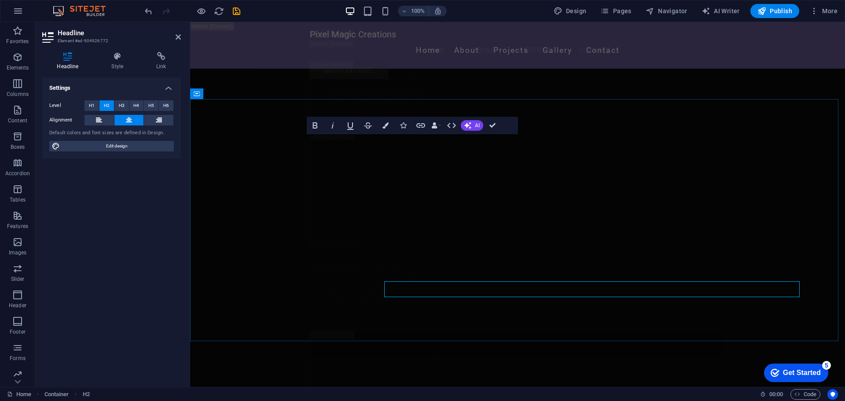
scroll to position [11718, 0]
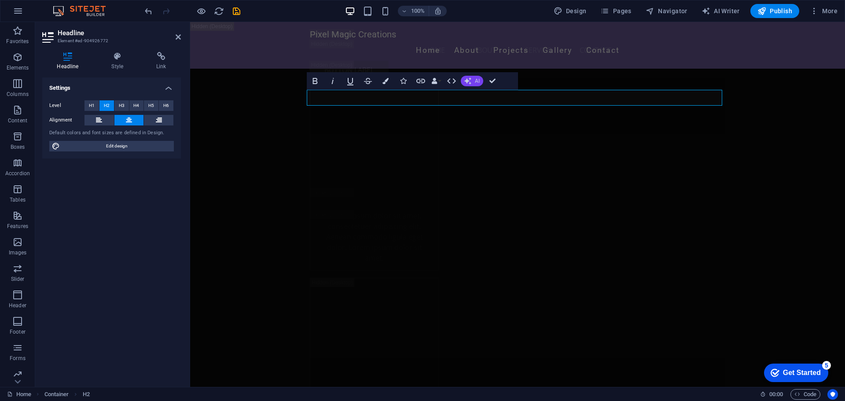
click at [474, 81] on button "AI" at bounding box center [472, 81] width 22 height 11
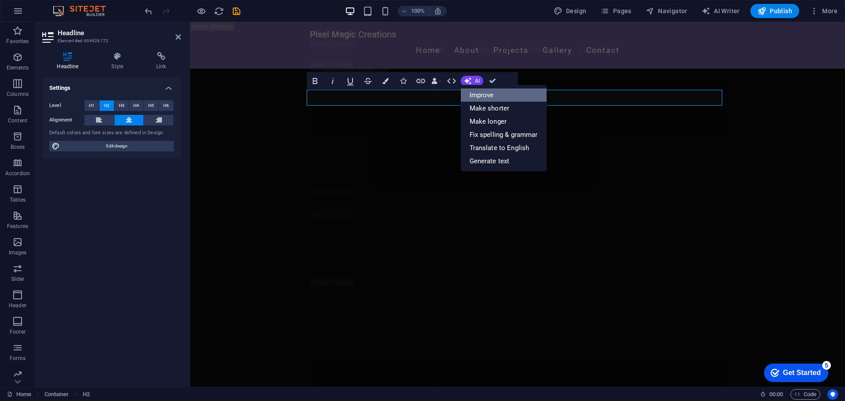
click at [486, 97] on link "Improve" at bounding box center [504, 94] width 86 height 13
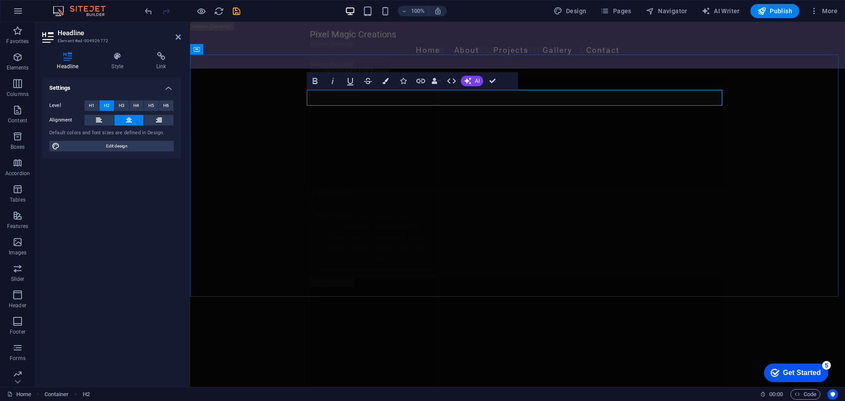
click at [471, 81] on button "AI" at bounding box center [472, 81] width 22 height 11
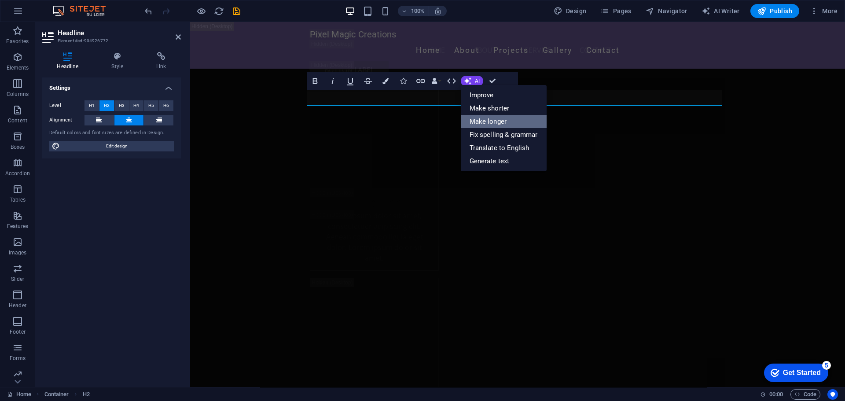
click at [487, 119] on link "Make longer" at bounding box center [504, 121] width 86 height 13
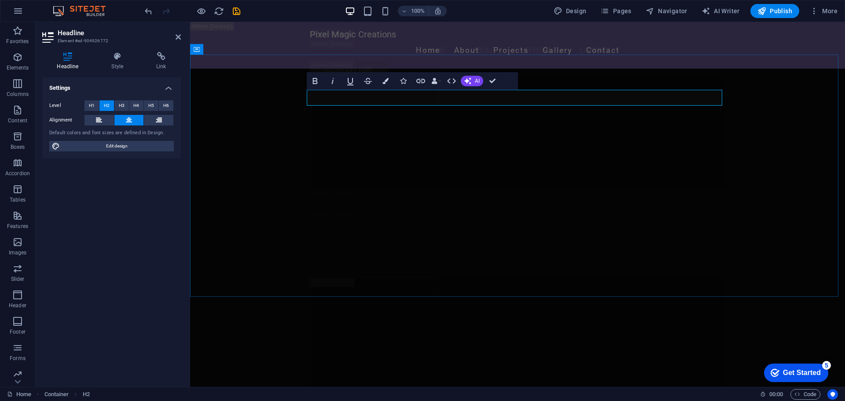
click at [472, 84] on button "AI" at bounding box center [472, 81] width 22 height 11
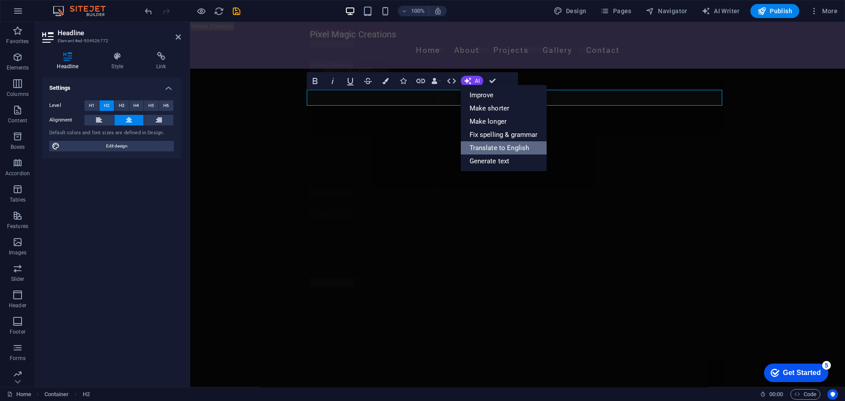
click at [496, 148] on link "Translate to English" at bounding box center [504, 147] width 86 height 13
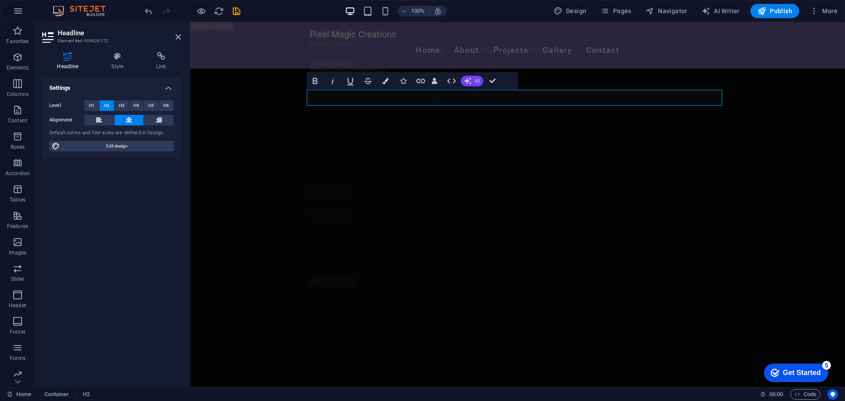
click at [472, 81] on button "AI" at bounding box center [472, 81] width 22 height 11
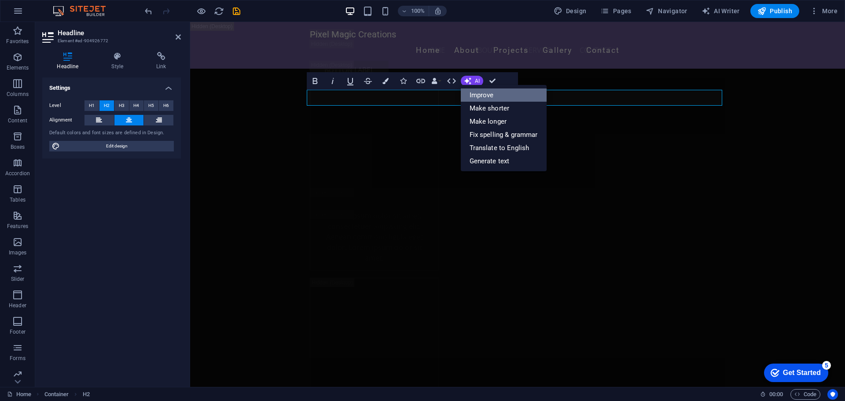
click at [480, 98] on link "Improve" at bounding box center [504, 94] width 86 height 13
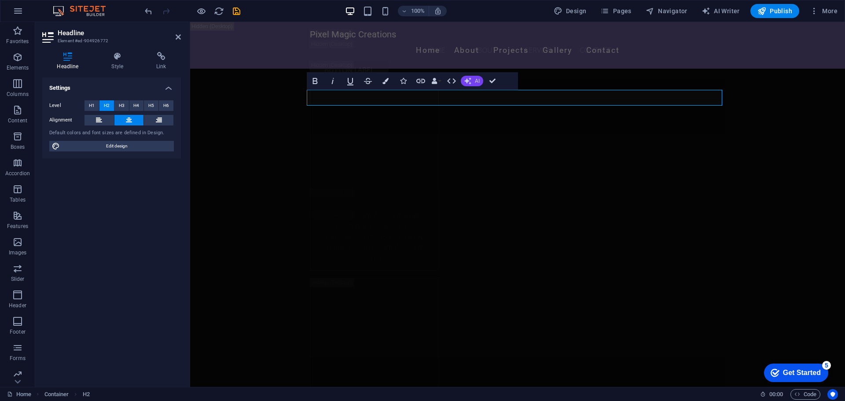
click at [475, 81] on span "AI" at bounding box center [477, 80] width 5 height 5
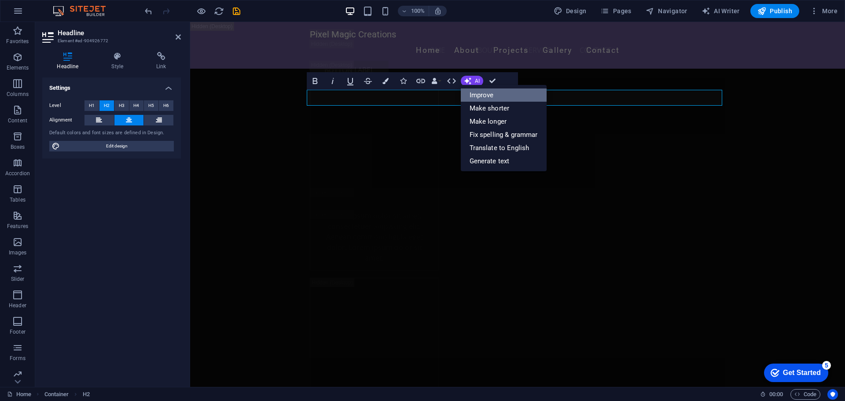
click at [479, 93] on link "Improve" at bounding box center [504, 94] width 86 height 13
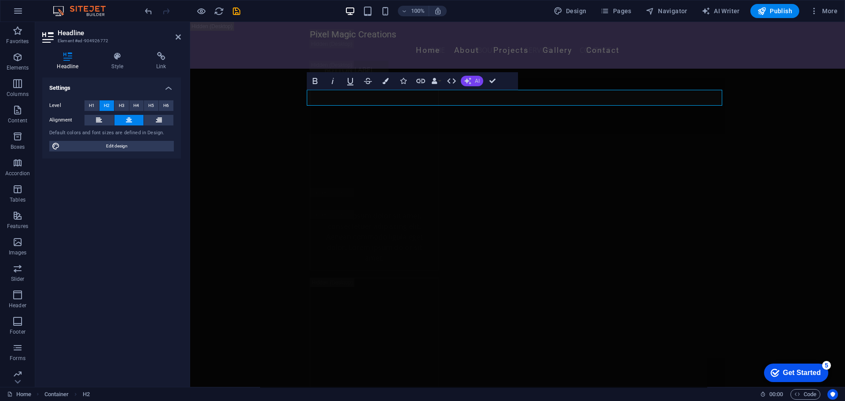
click at [474, 85] on button "AI" at bounding box center [472, 81] width 22 height 11
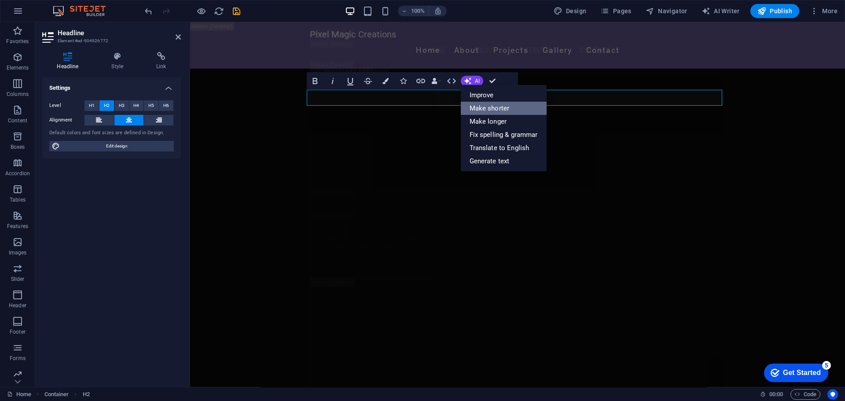
click at [480, 105] on link "Make shorter" at bounding box center [504, 108] width 86 height 13
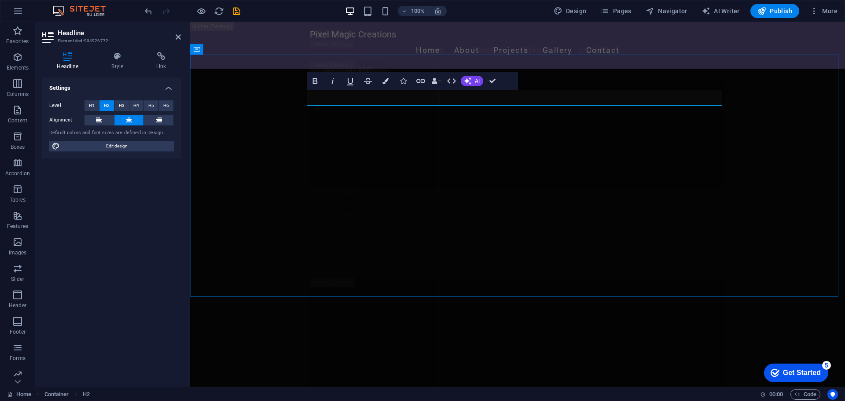
drag, startPoint x: 507, startPoint y: 97, endPoint x: 629, endPoint y: 97, distance: 121.9
drag, startPoint x: 471, startPoint y: 97, endPoint x: 632, endPoint y: 96, distance: 161.1
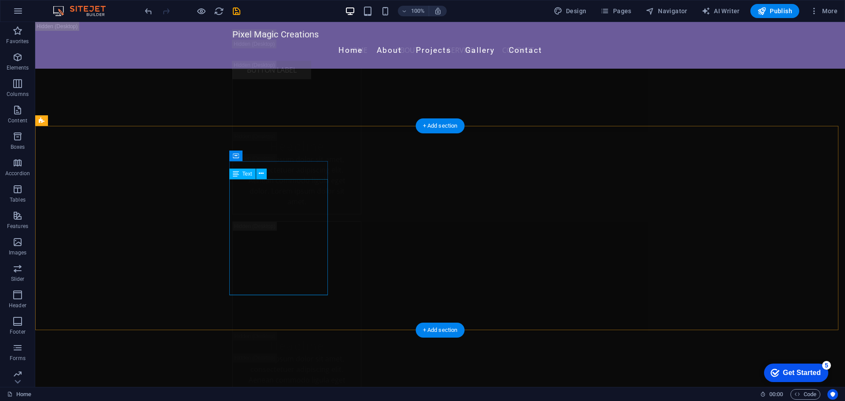
scroll to position [12768, 0]
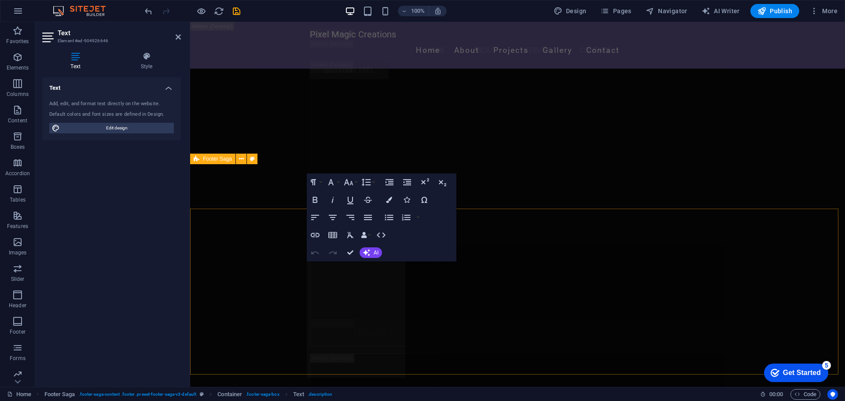
scroll to position [12582, 0]
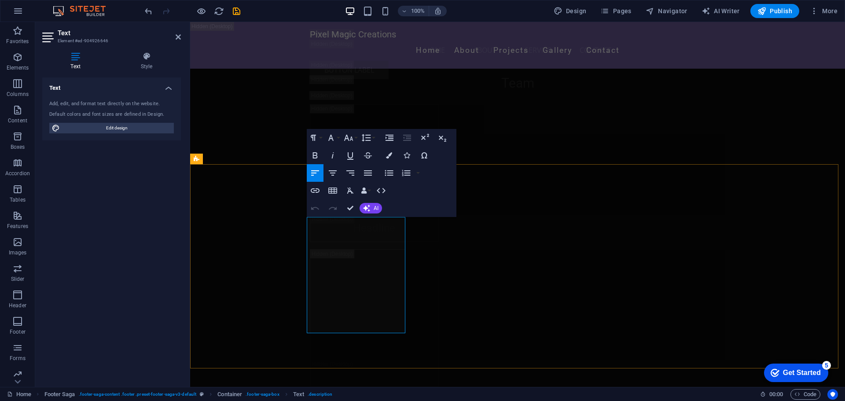
drag, startPoint x: 389, startPoint y: 327, endPoint x: 359, endPoint y: 267, distance: 67.5
drag, startPoint x: 307, startPoint y: 234, endPoint x: 377, endPoint y: 233, distance: 70.0
drag, startPoint x: 338, startPoint y: 265, endPoint x: 356, endPoint y: 255, distance: 21.1
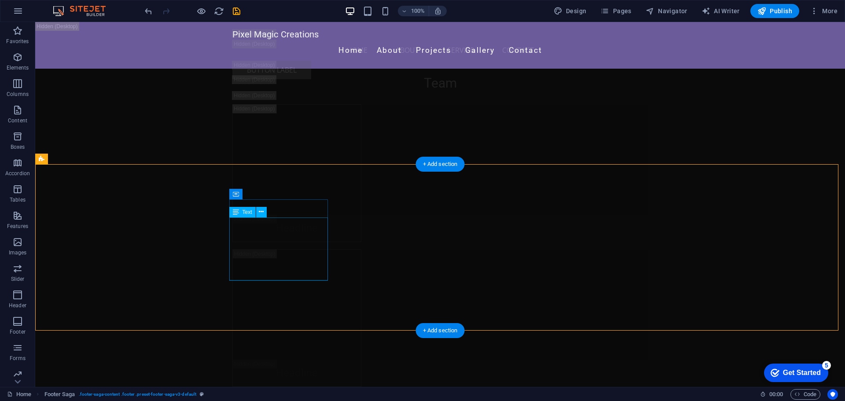
scroll to position [12729, 0]
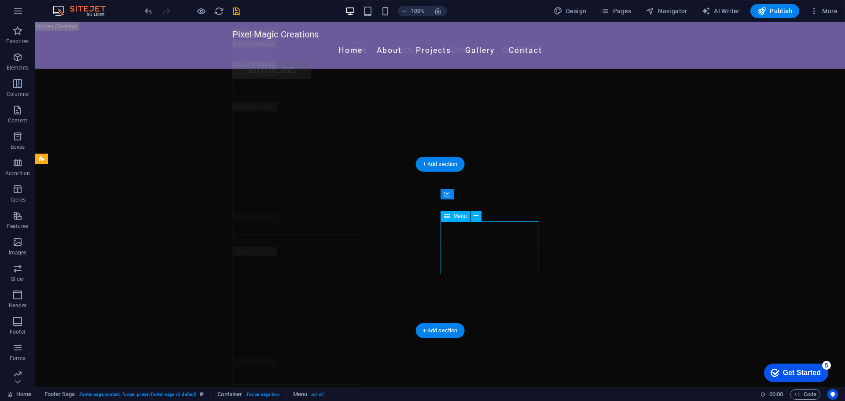
select select
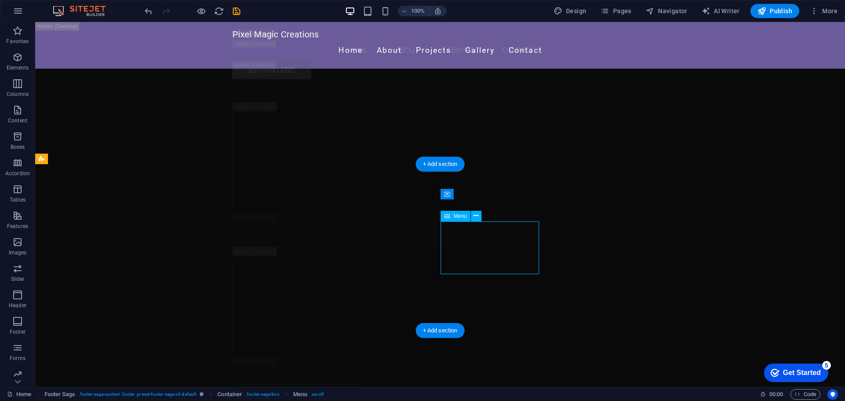
select select
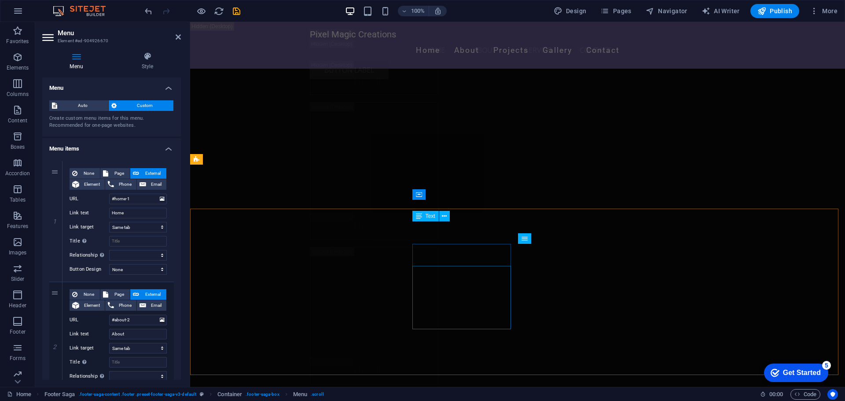
scroll to position [12582, 0]
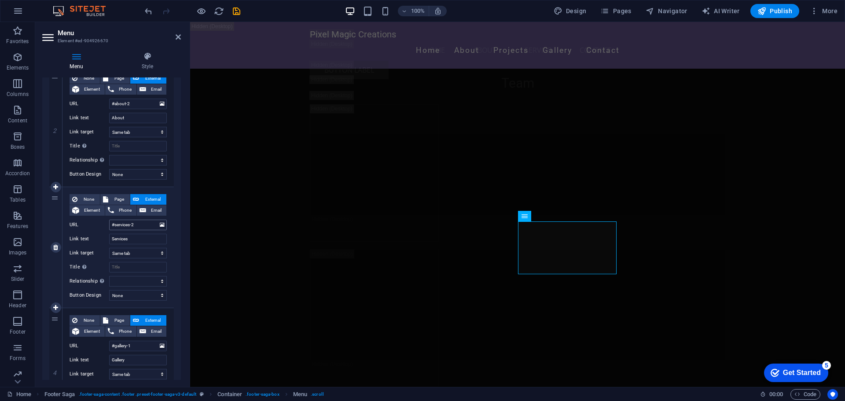
scroll to position [220, 0]
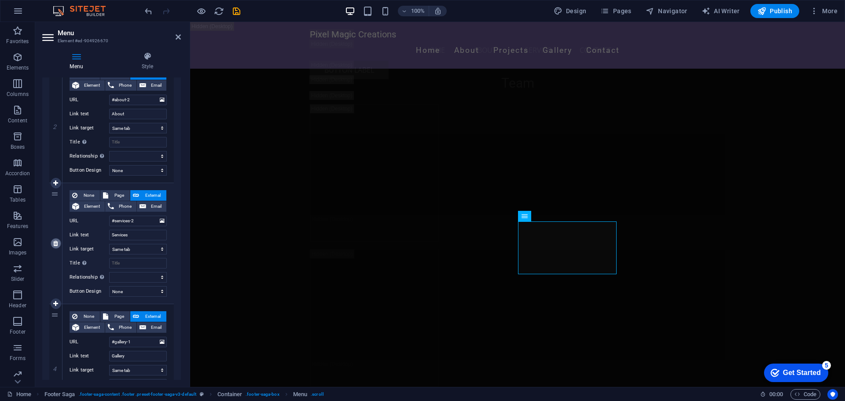
click at [56, 242] on icon at bounding box center [55, 243] width 5 height 6
select select
type input "#gallery-1"
type input "Gallery"
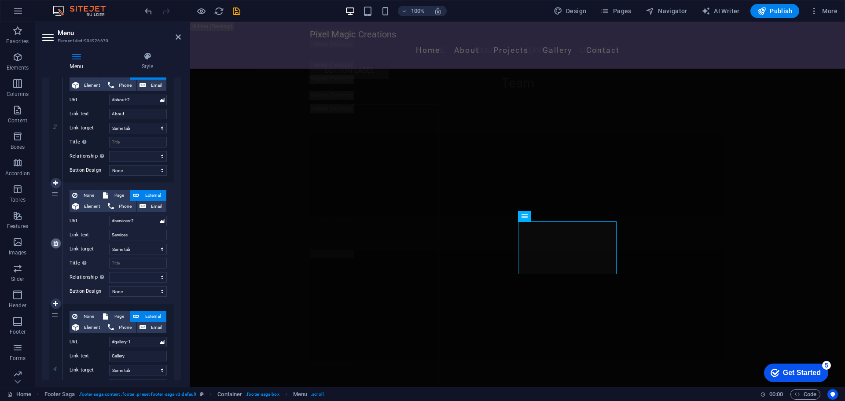
select select
type input "#contact-us-1"
type input "Contact"
select select
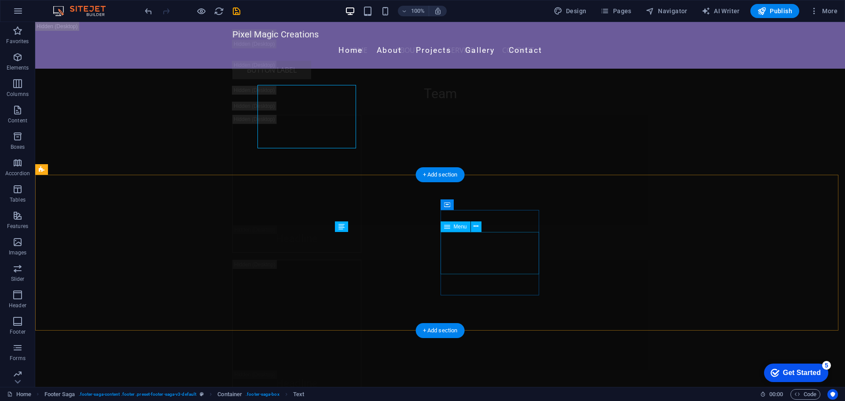
scroll to position [12719, 0]
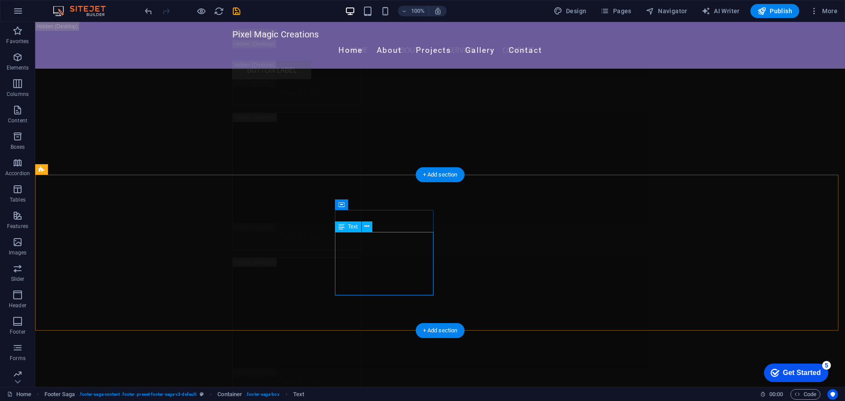
drag, startPoint x: 399, startPoint y: 248, endPoint x: 357, endPoint y: 247, distance: 41.4
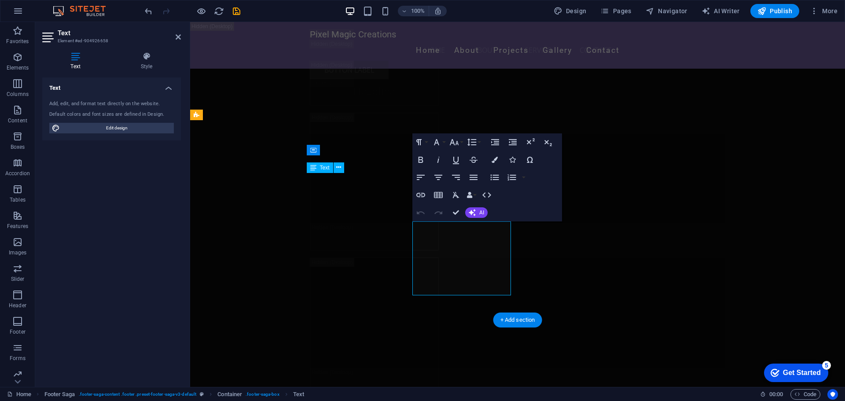
scroll to position [12582, 0]
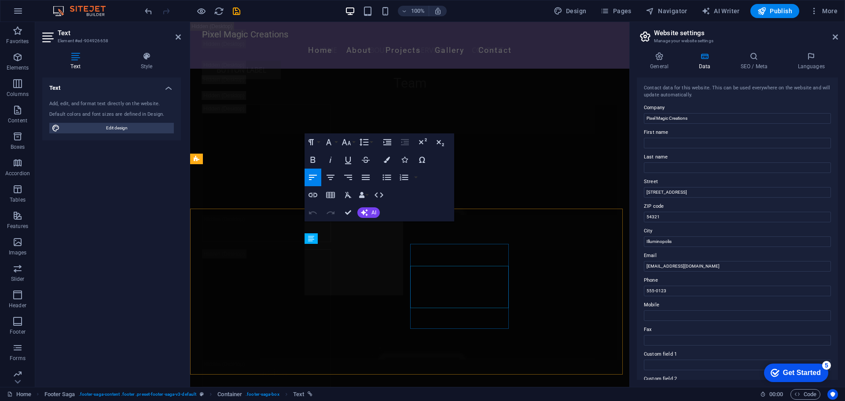
scroll to position [12377, 0]
click at [685, 142] on input "First name" at bounding box center [737, 143] width 187 height 11
type input "[PERSON_NAME]"
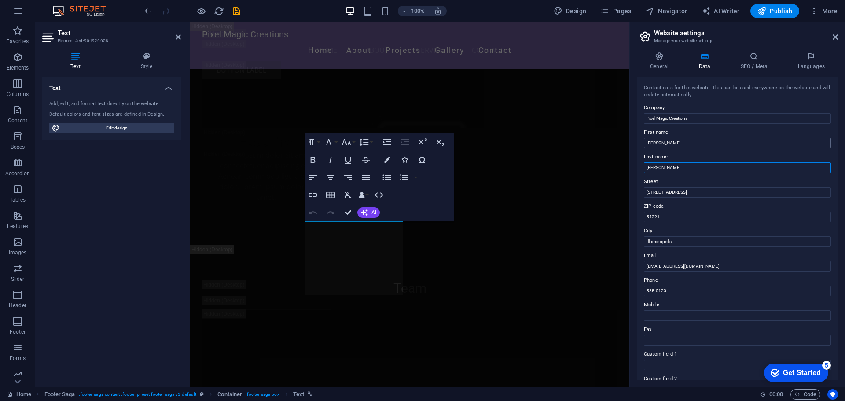
type input "[PERSON_NAME]"
type input "[STREET_ADDRESS]"
type input "08094"
type input "[GEOGRAPHIC_DATA]"
drag, startPoint x: 654, startPoint y: 268, endPoint x: 642, endPoint y: 267, distance: 11.9
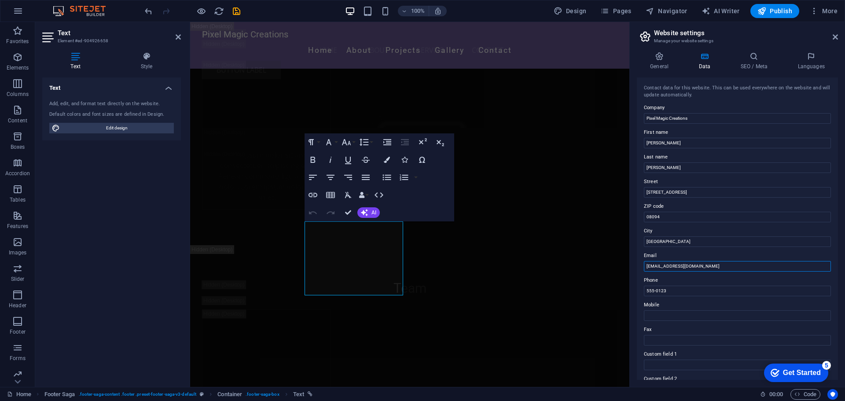
click at [642, 267] on div "Contact data for this website. This can be used everywhere on the website and w…" at bounding box center [737, 228] width 201 height 302
type input "[PERSON_NAME][EMAIL_ADDRESS][DOMAIN_NAME]"
drag, startPoint x: 675, startPoint y: 291, endPoint x: 643, endPoint y: 291, distance: 32.1
click at [643, 291] on div "Contact data for this website. This can be used everywhere on the website and w…" at bounding box center [737, 228] width 201 height 302
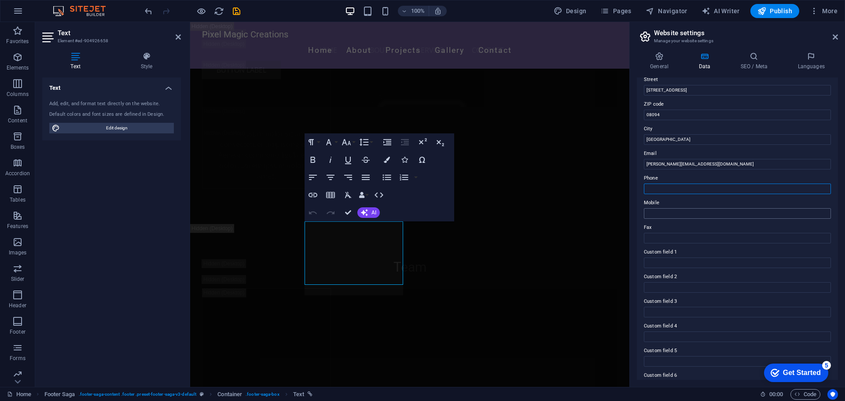
scroll to position [120, 0]
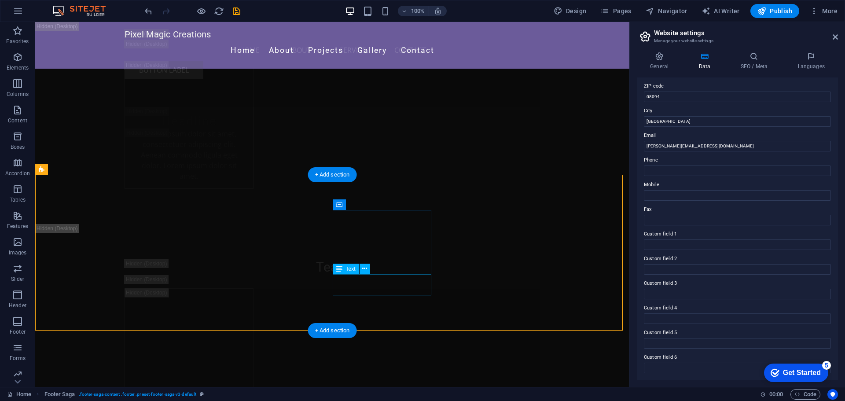
scroll to position [12514, 0]
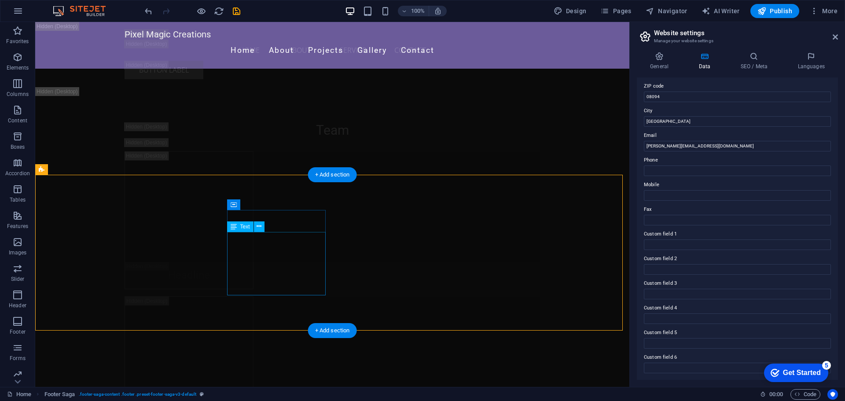
click at [259, 225] on icon at bounding box center [259, 226] width 5 height 9
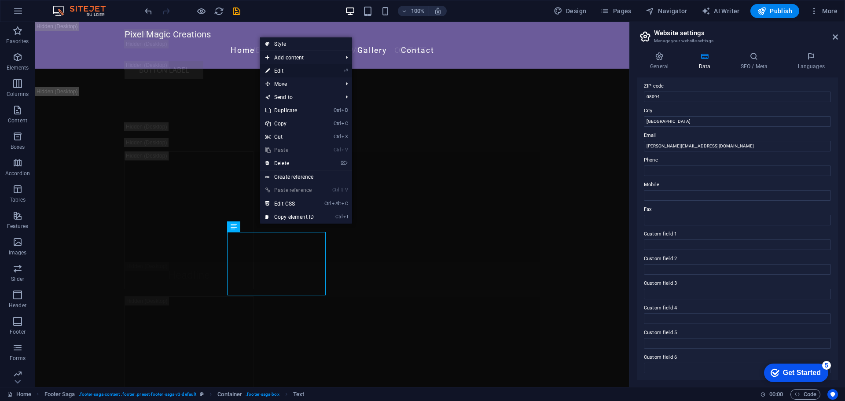
click at [285, 74] on link "⏎ Edit" at bounding box center [289, 70] width 59 height 13
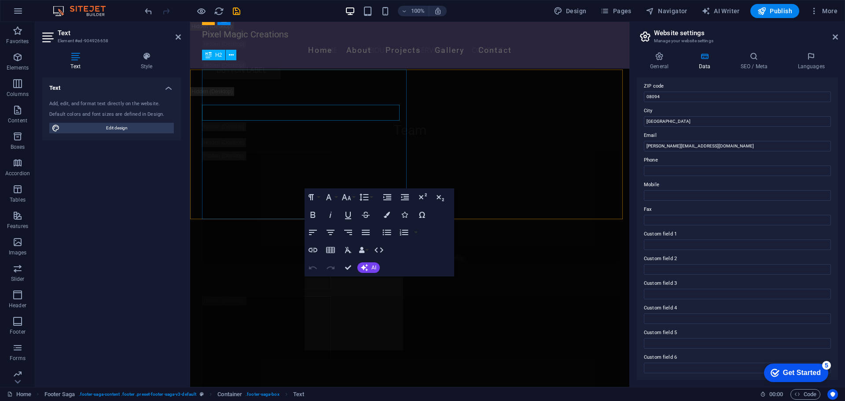
scroll to position [12367, 0]
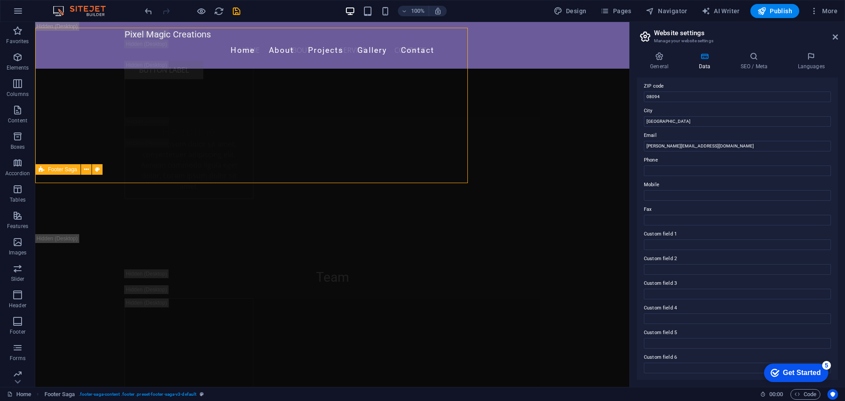
scroll to position [12514, 0]
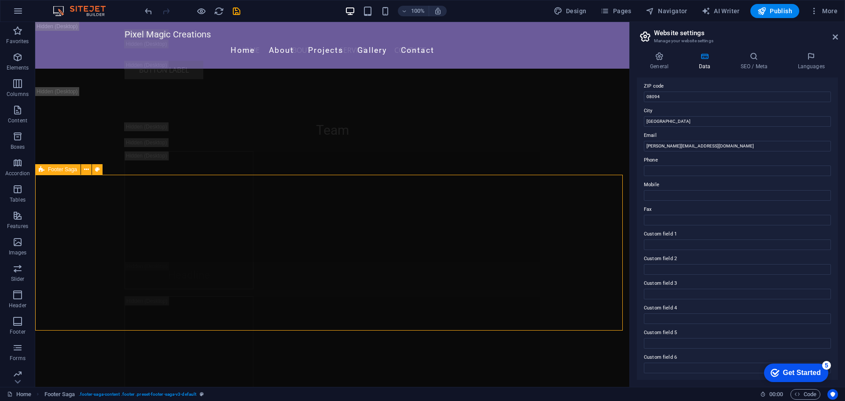
select select "footer"
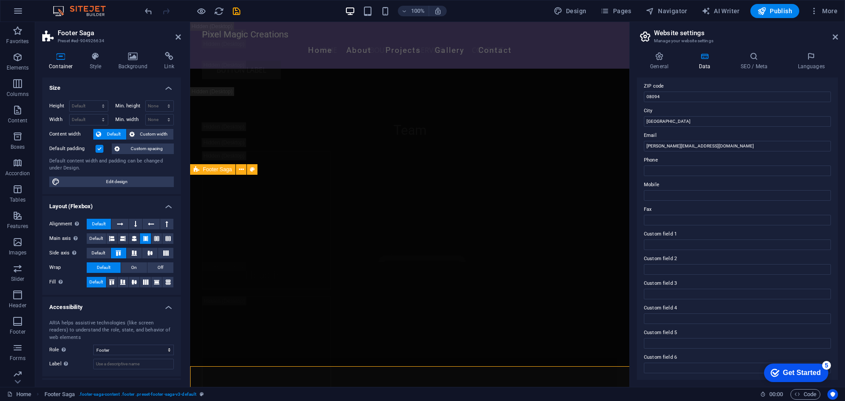
scroll to position [12367, 0]
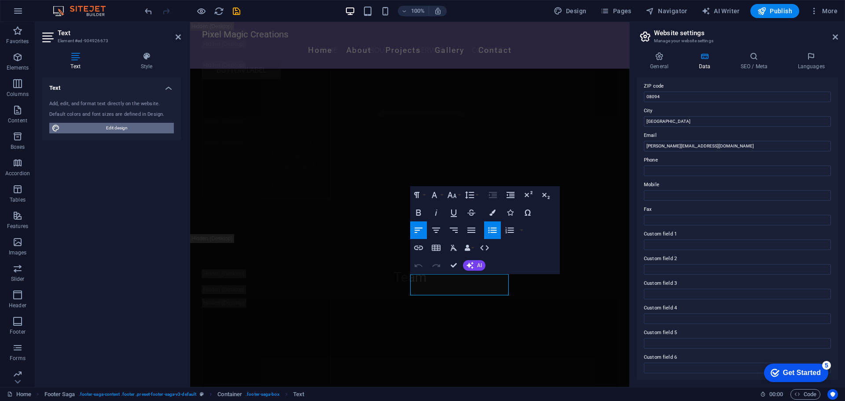
click at [113, 130] on span "Edit design" at bounding box center [117, 128] width 109 height 11
select select "px"
select select "200"
select select "px"
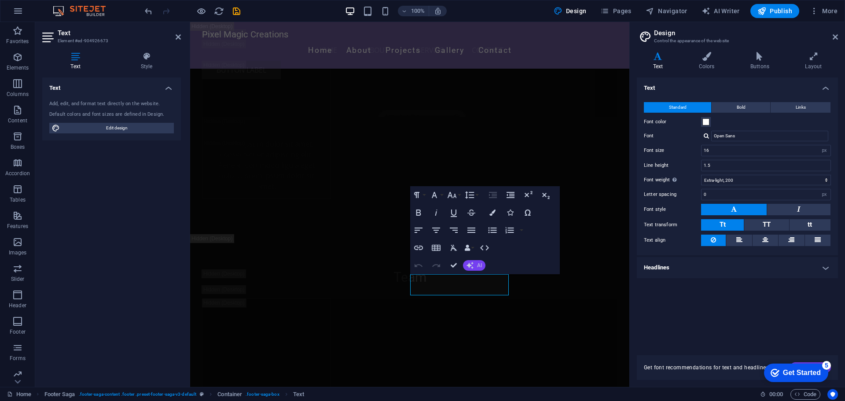
click at [475, 264] on button "AI" at bounding box center [474, 265] width 22 height 11
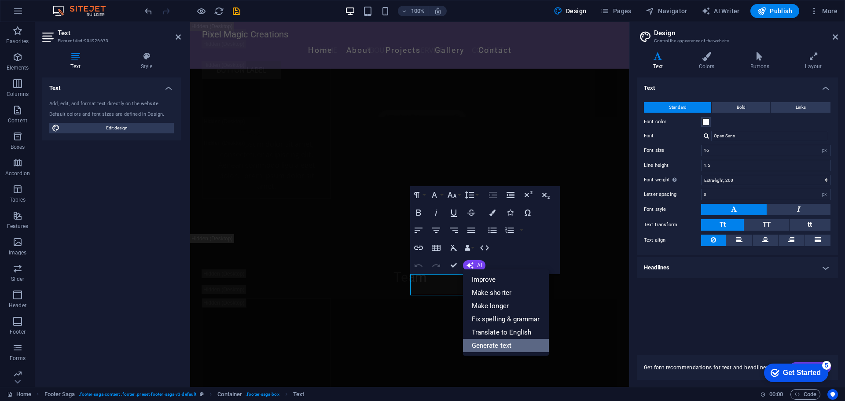
click at [490, 344] on link "Generate text" at bounding box center [506, 345] width 86 height 13
select select "English"
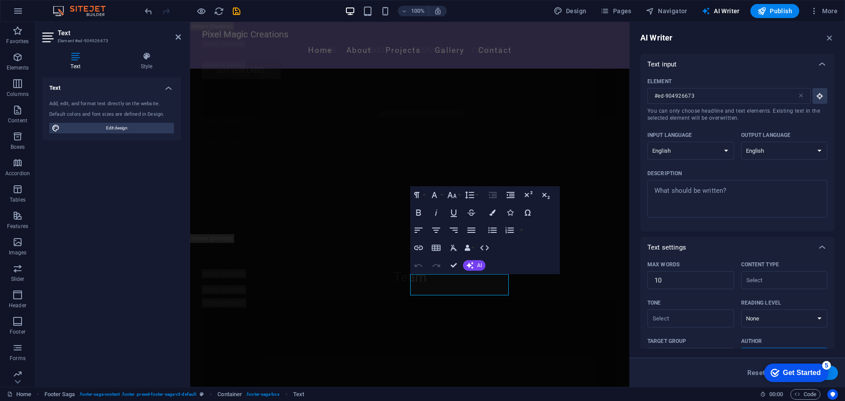
scroll to position [0, 0]
click at [830, 37] on icon "button" at bounding box center [830, 38] width 10 height 10
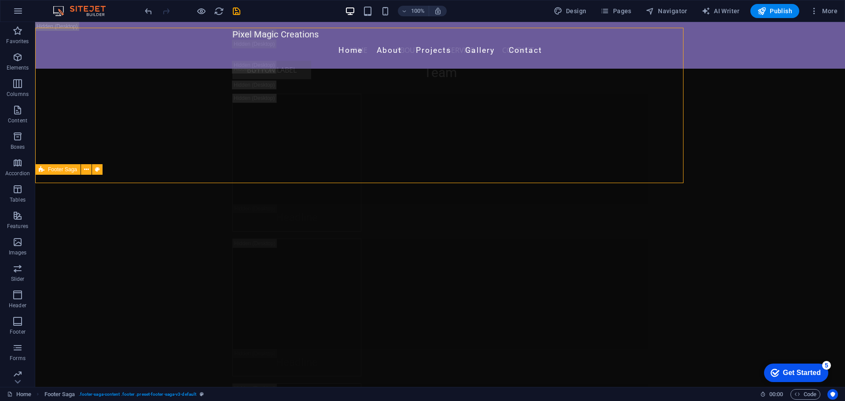
scroll to position [12719, 0]
